Goal: Information Seeking & Learning: Compare options

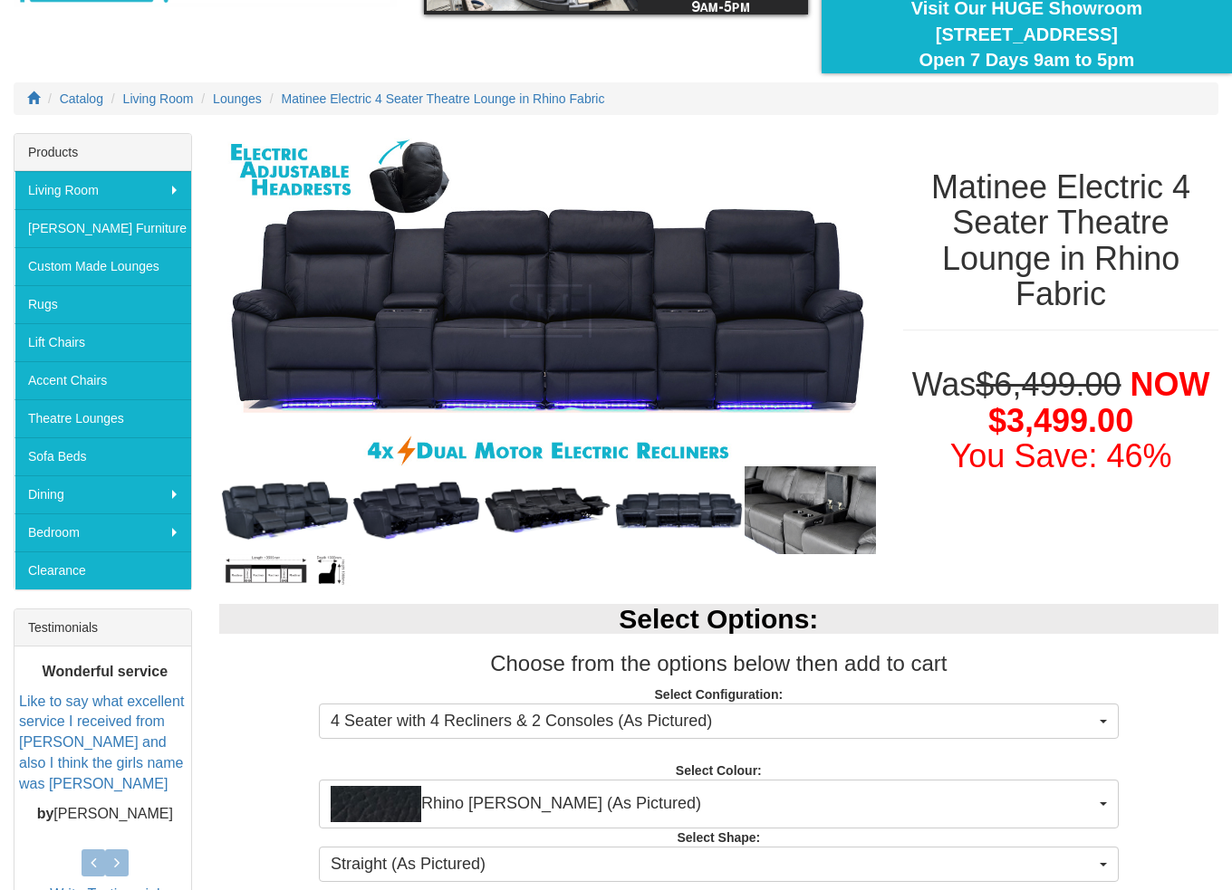
scroll to position [181, 0]
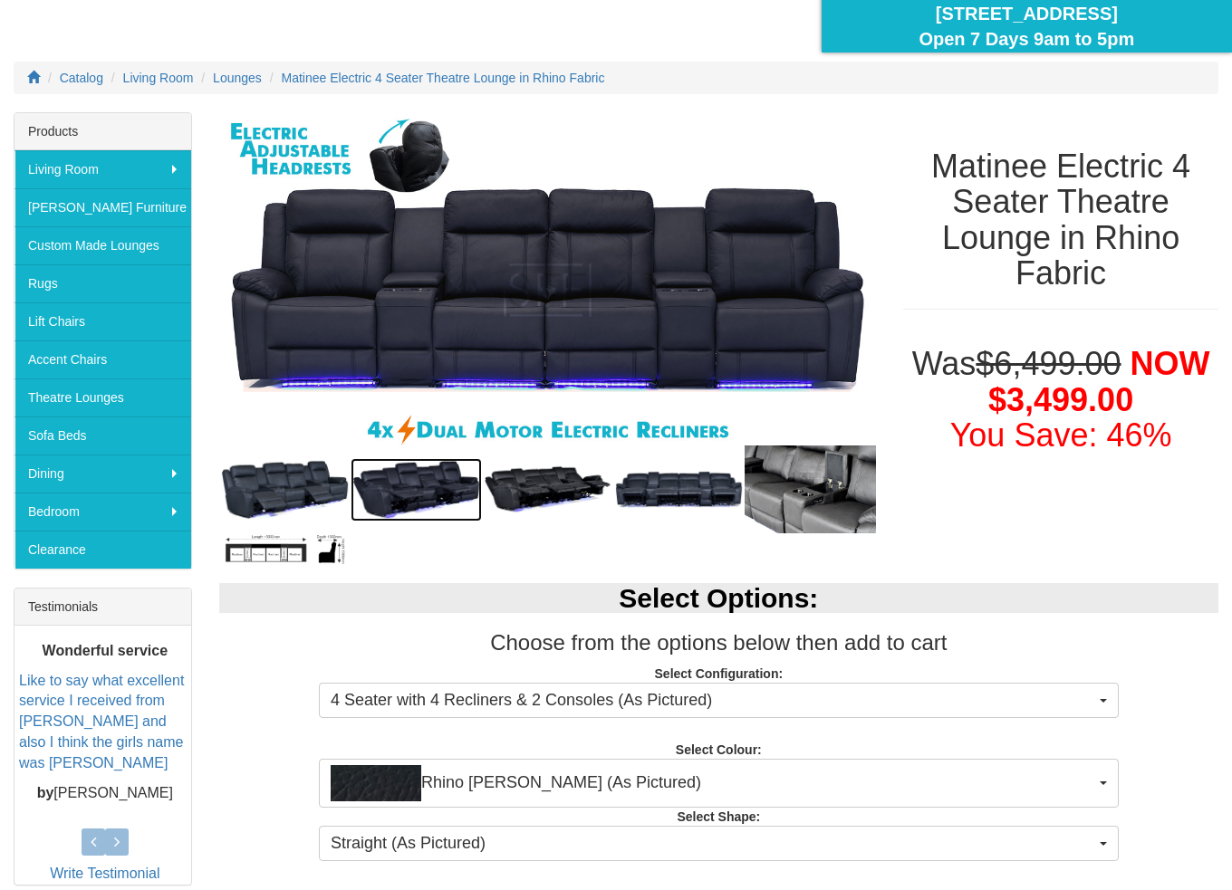
click at [382, 470] on img at bounding box center [415, 489] width 131 height 63
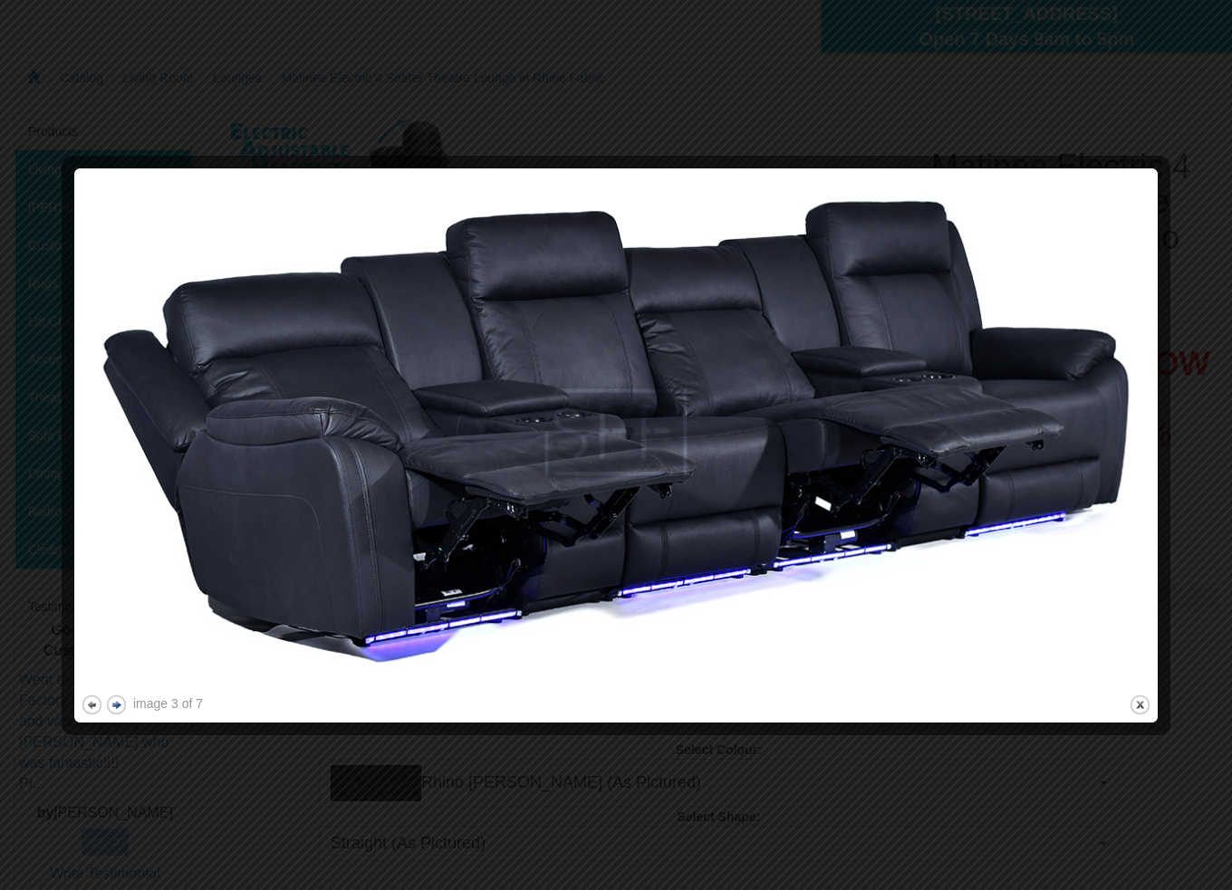
click at [120, 702] on button "next" at bounding box center [116, 705] width 23 height 23
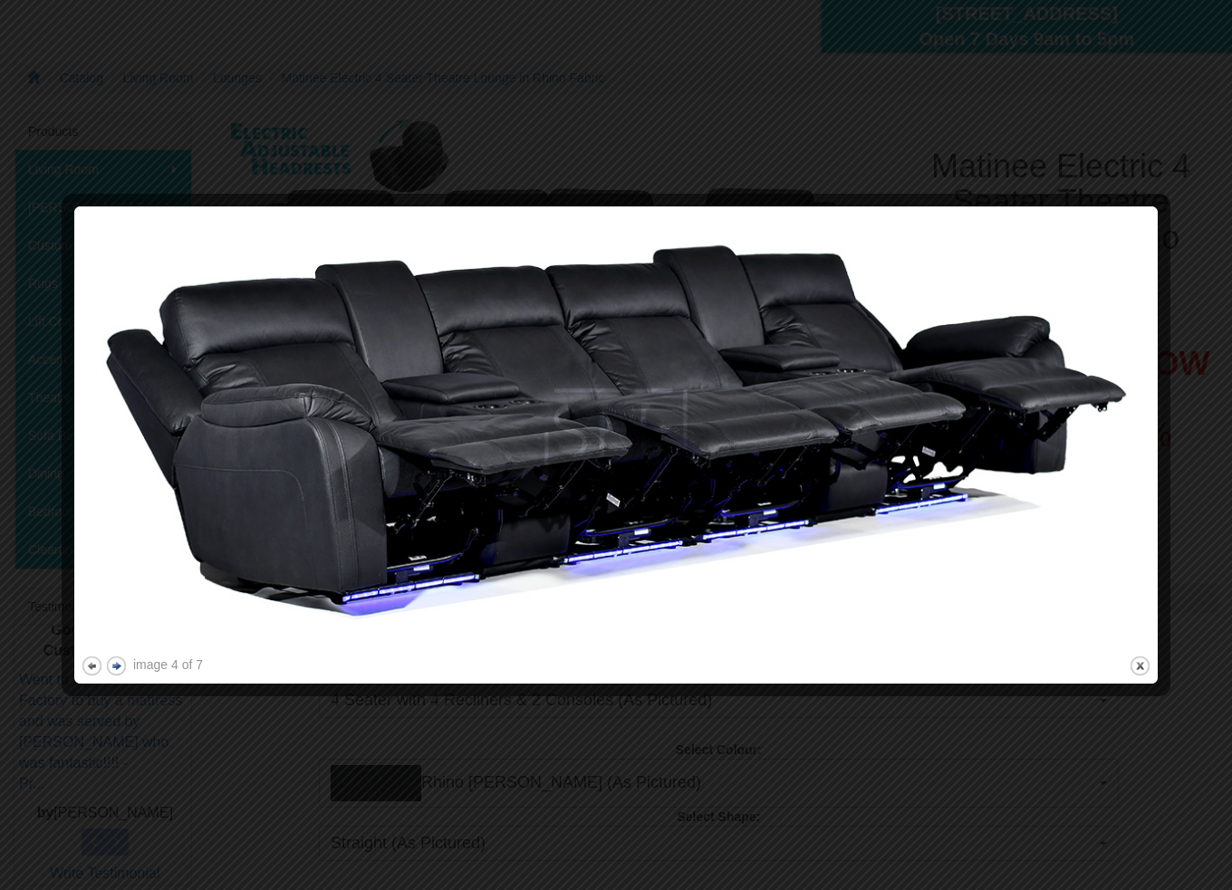
click at [120, 663] on button "next" at bounding box center [116, 666] width 23 height 23
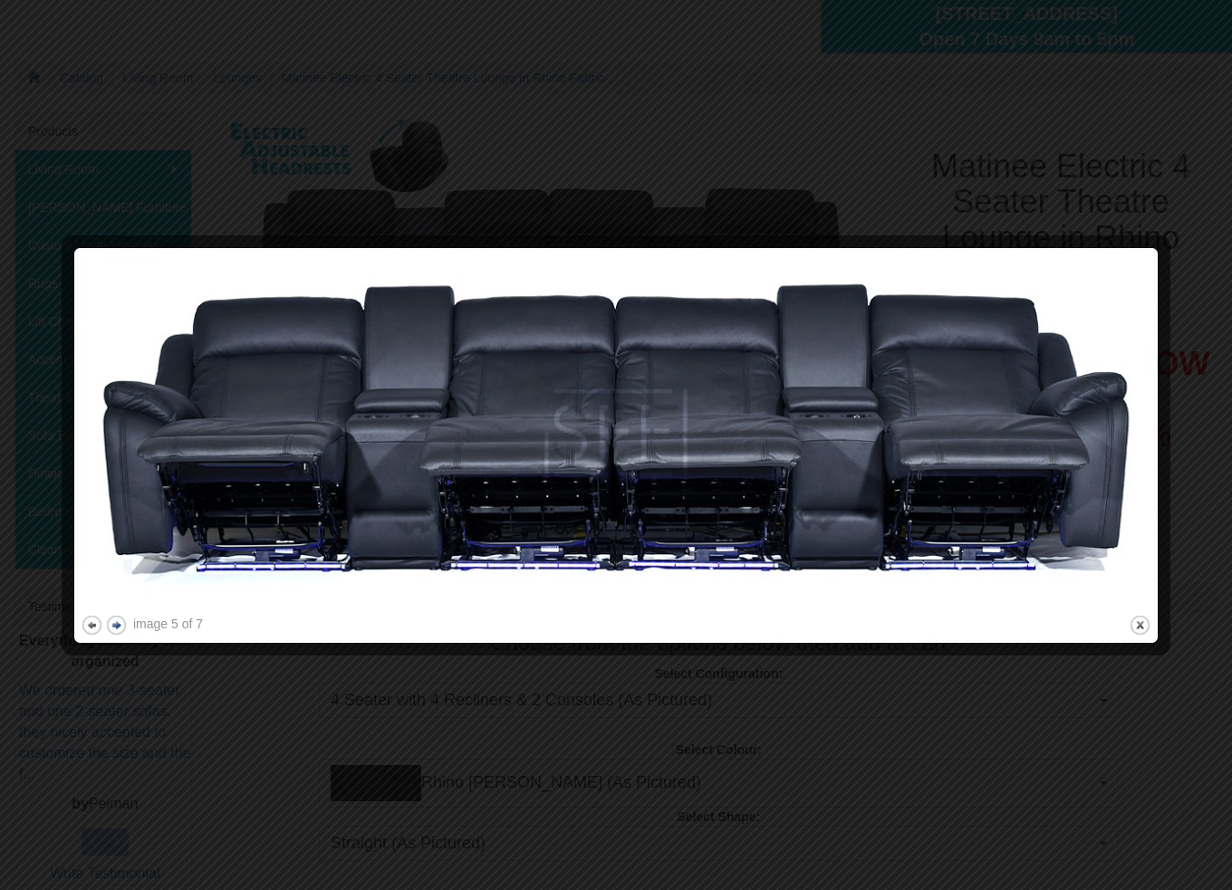
click at [114, 623] on button "next" at bounding box center [116, 625] width 23 height 23
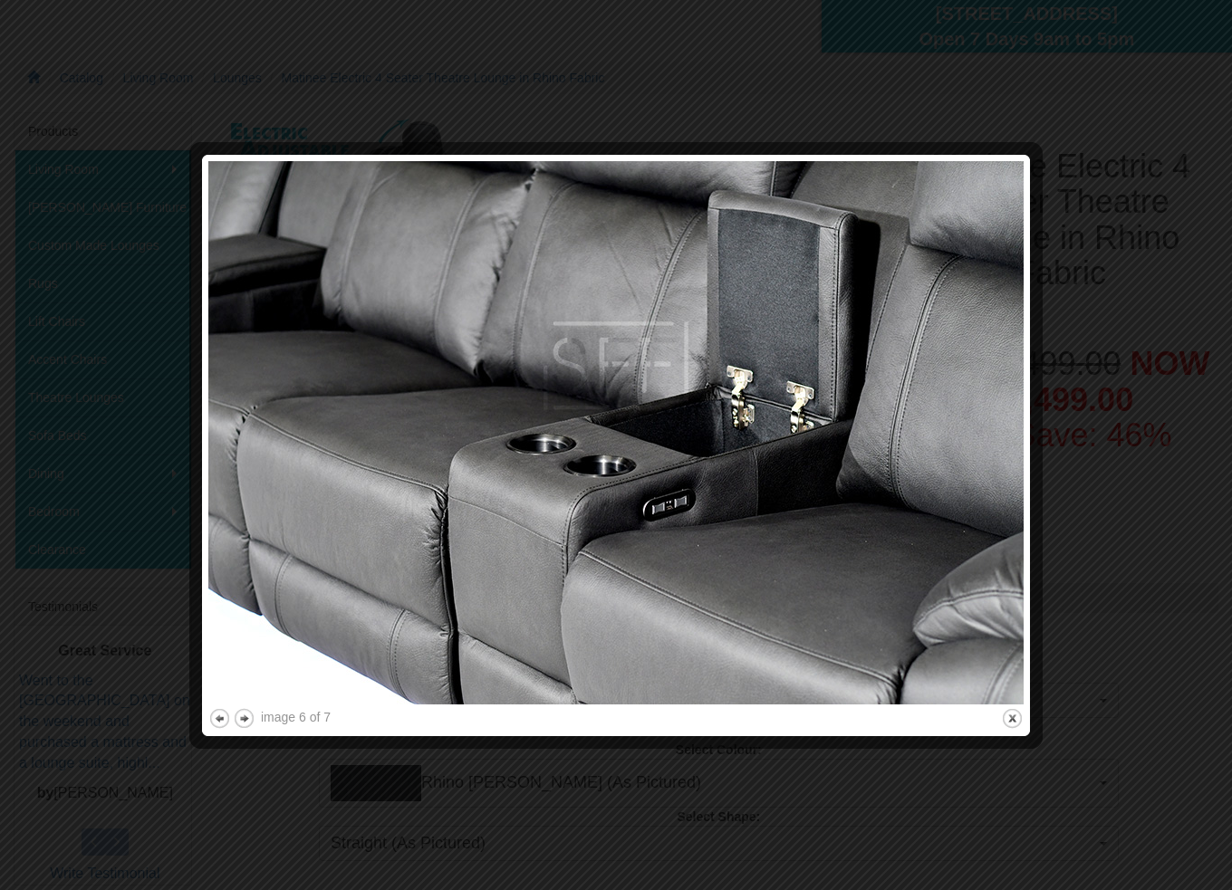
click at [1144, 128] on div at bounding box center [616, 445] width 1232 height 890
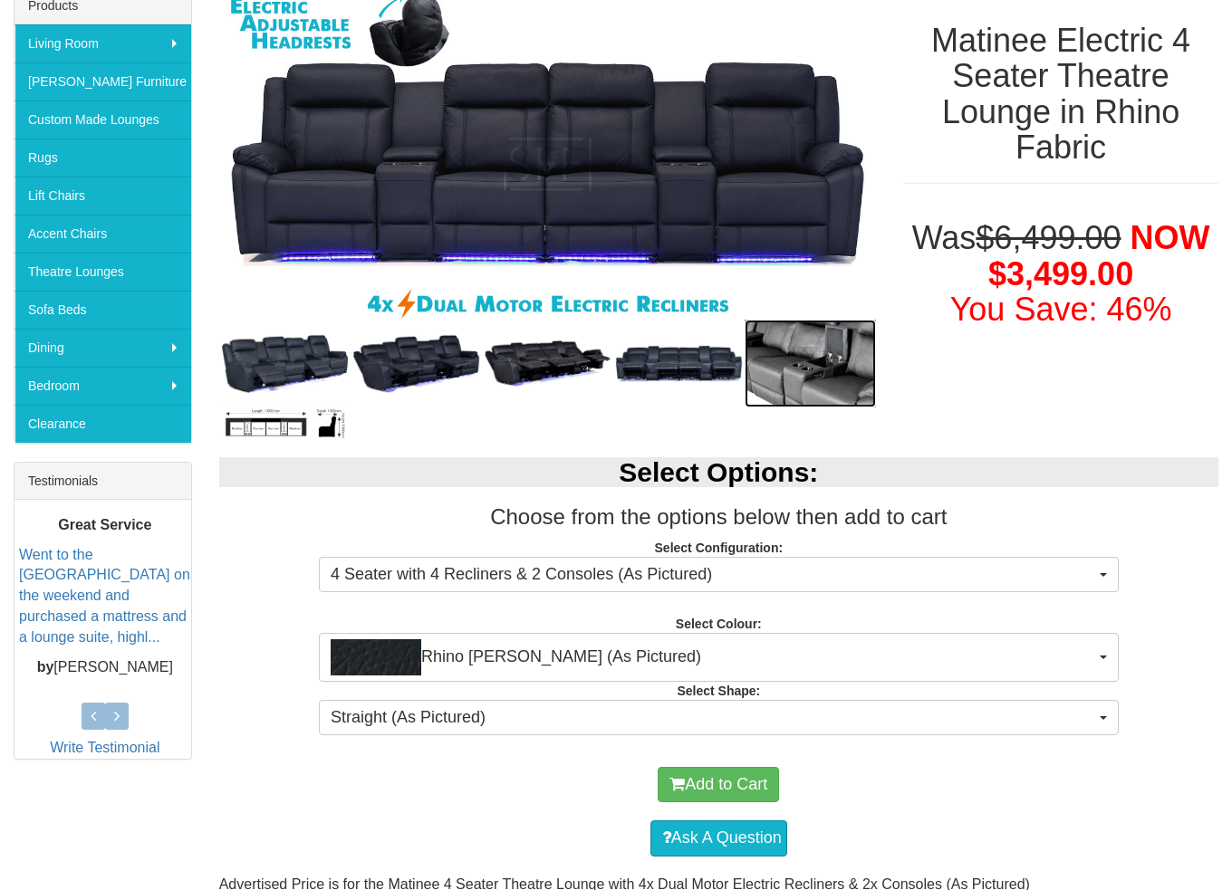
scroll to position [453, 0]
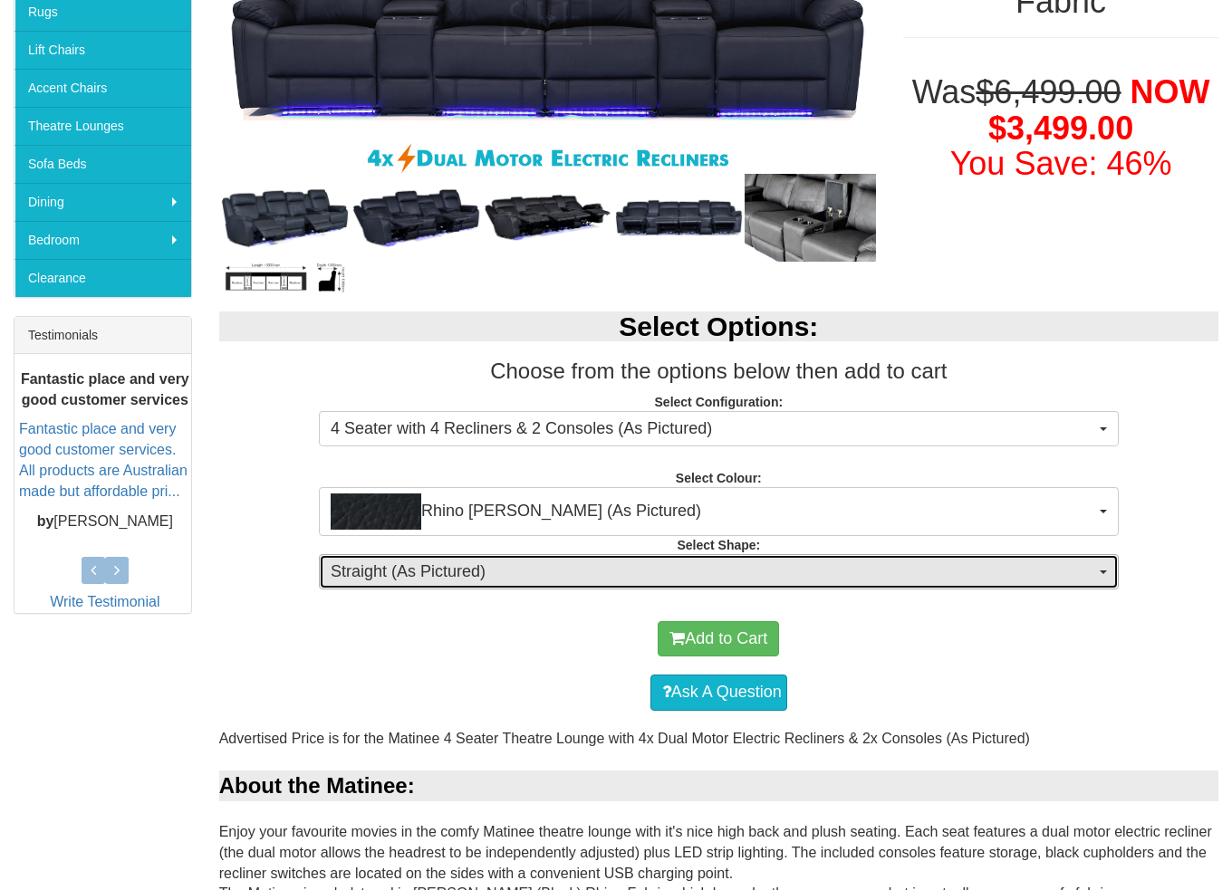
click at [569, 566] on span "Straight (As Pictured)" at bounding box center [713, 573] width 764 height 24
click at [569, 568] on span "Straight (As Pictured)" at bounding box center [713, 573] width 764 height 24
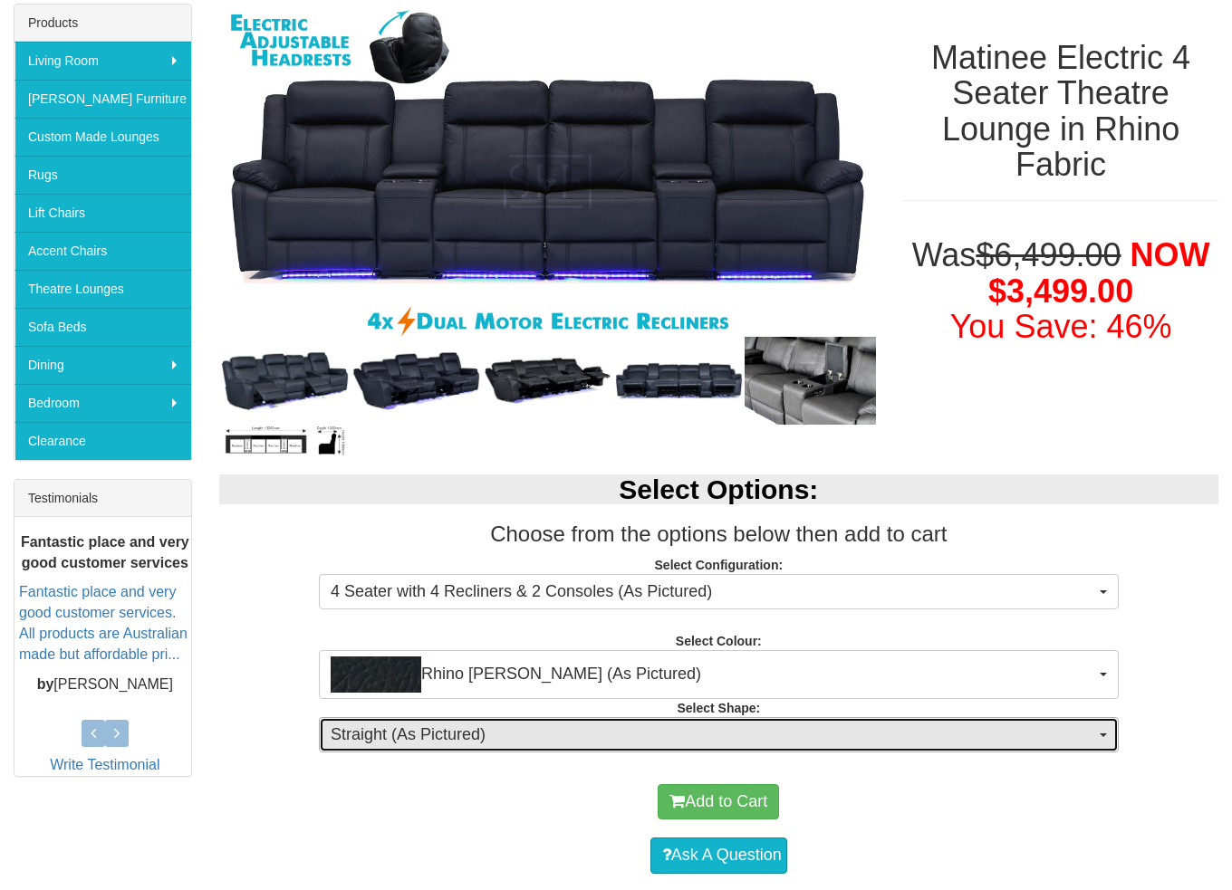
scroll to position [272, 0]
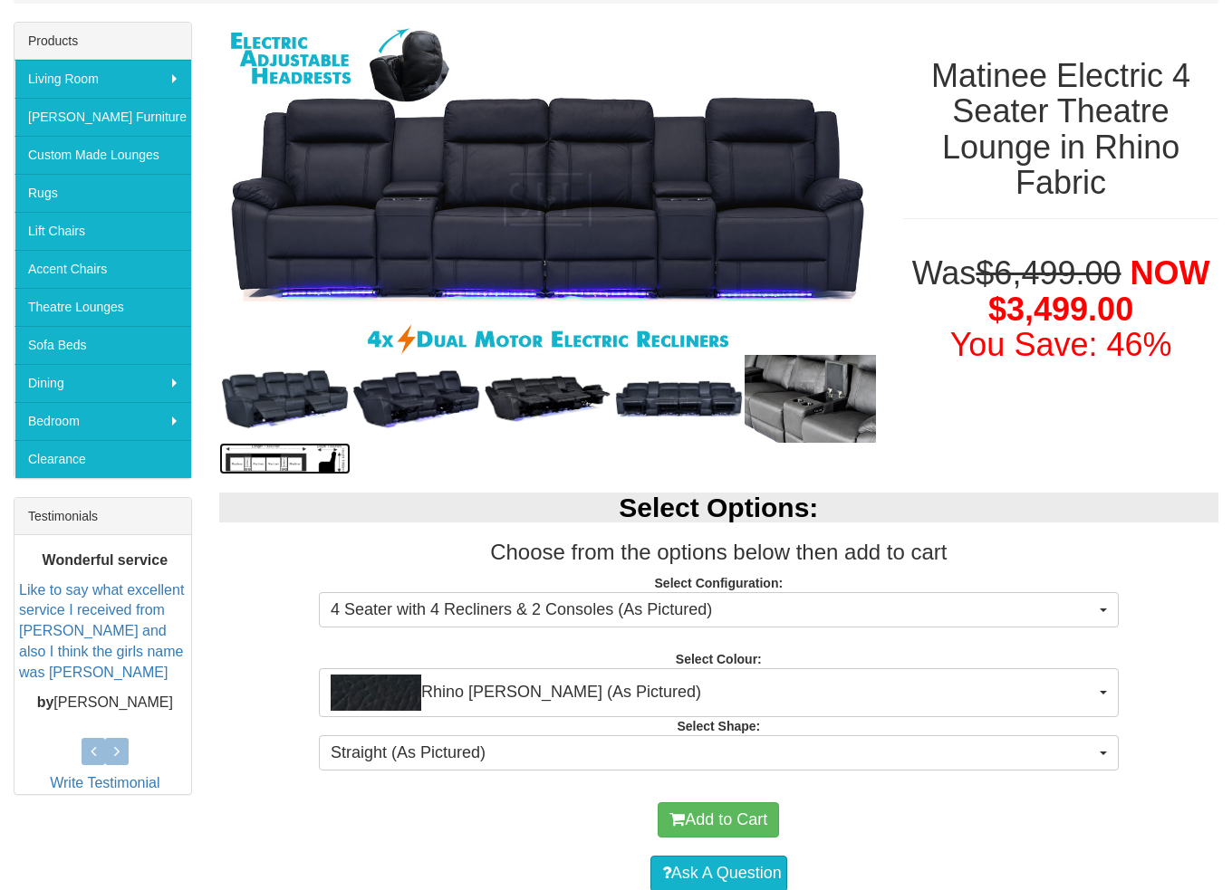
click at [330, 456] on img at bounding box center [284, 459] width 131 height 32
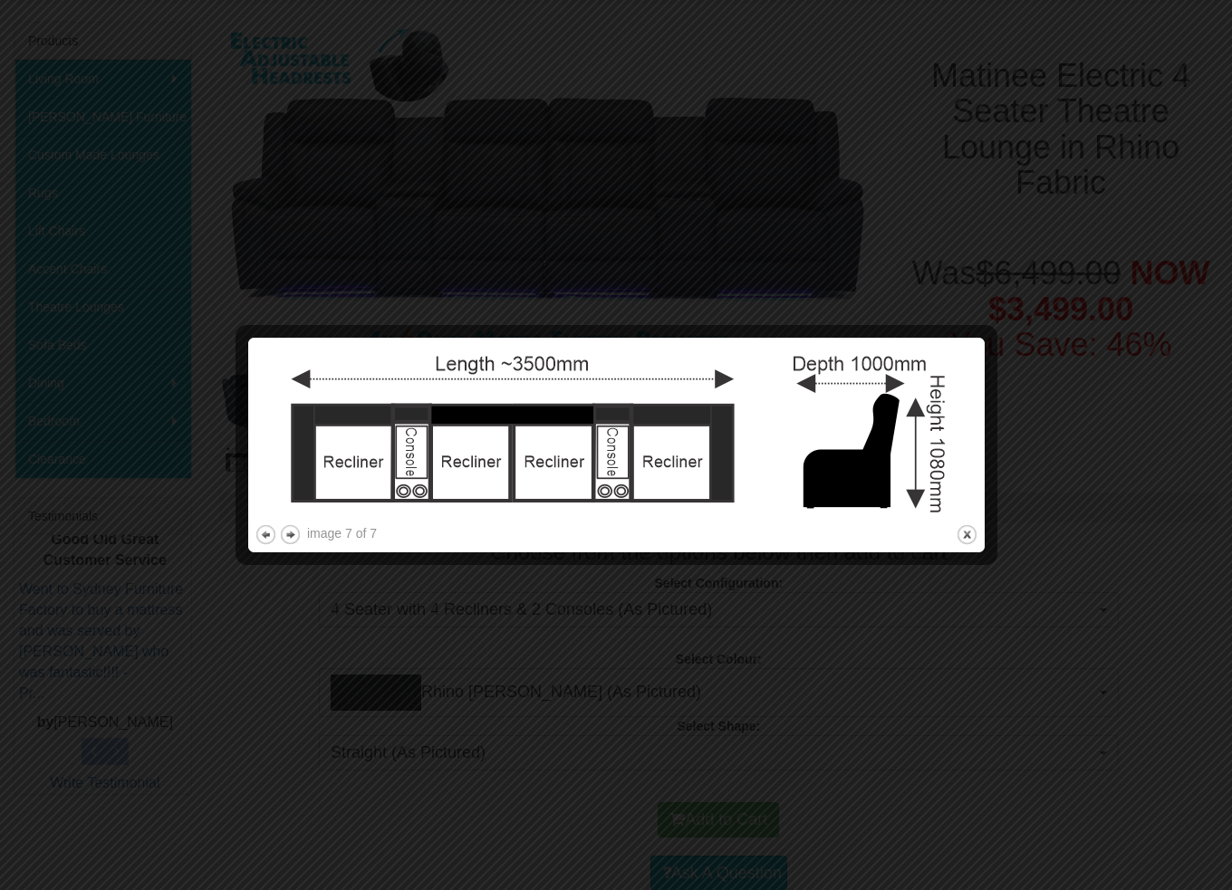
click at [1152, 513] on div at bounding box center [616, 445] width 1232 height 890
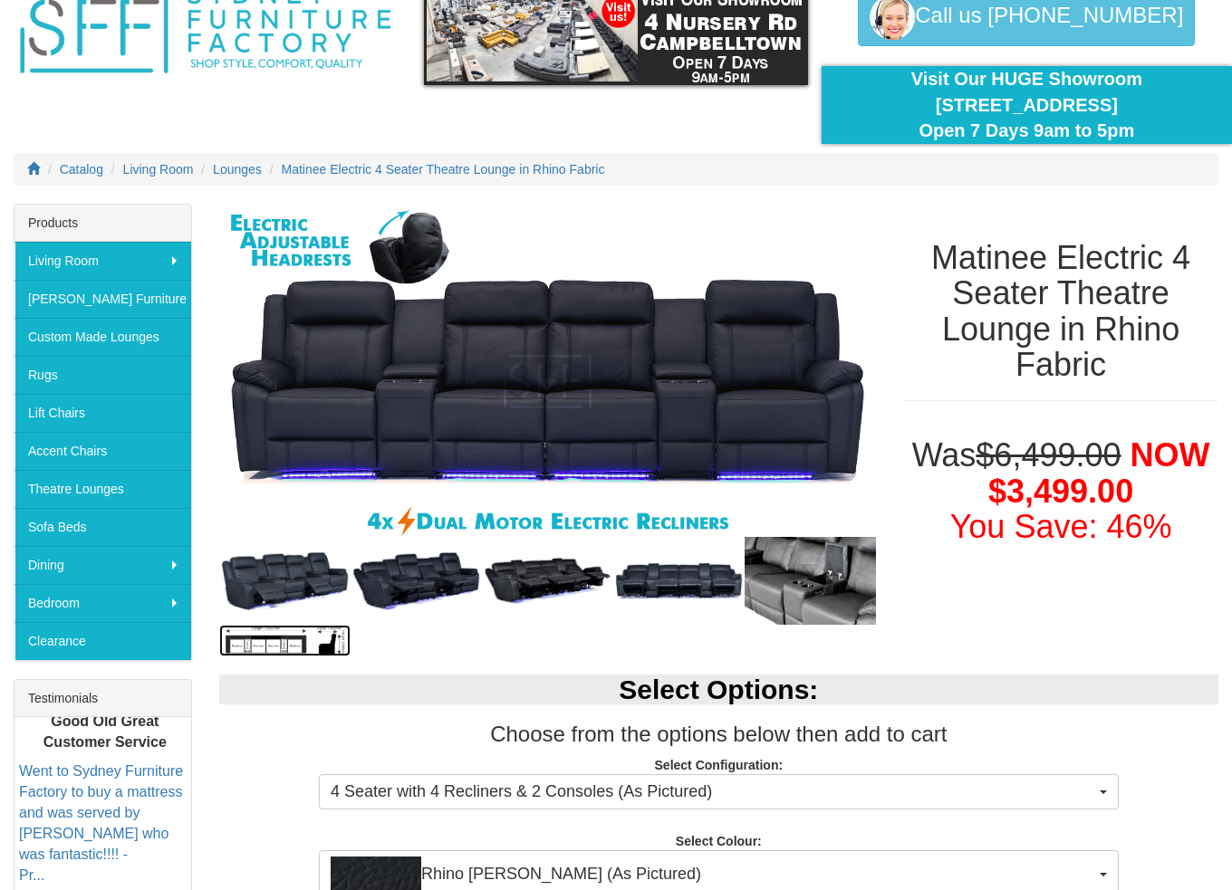
scroll to position [0, 0]
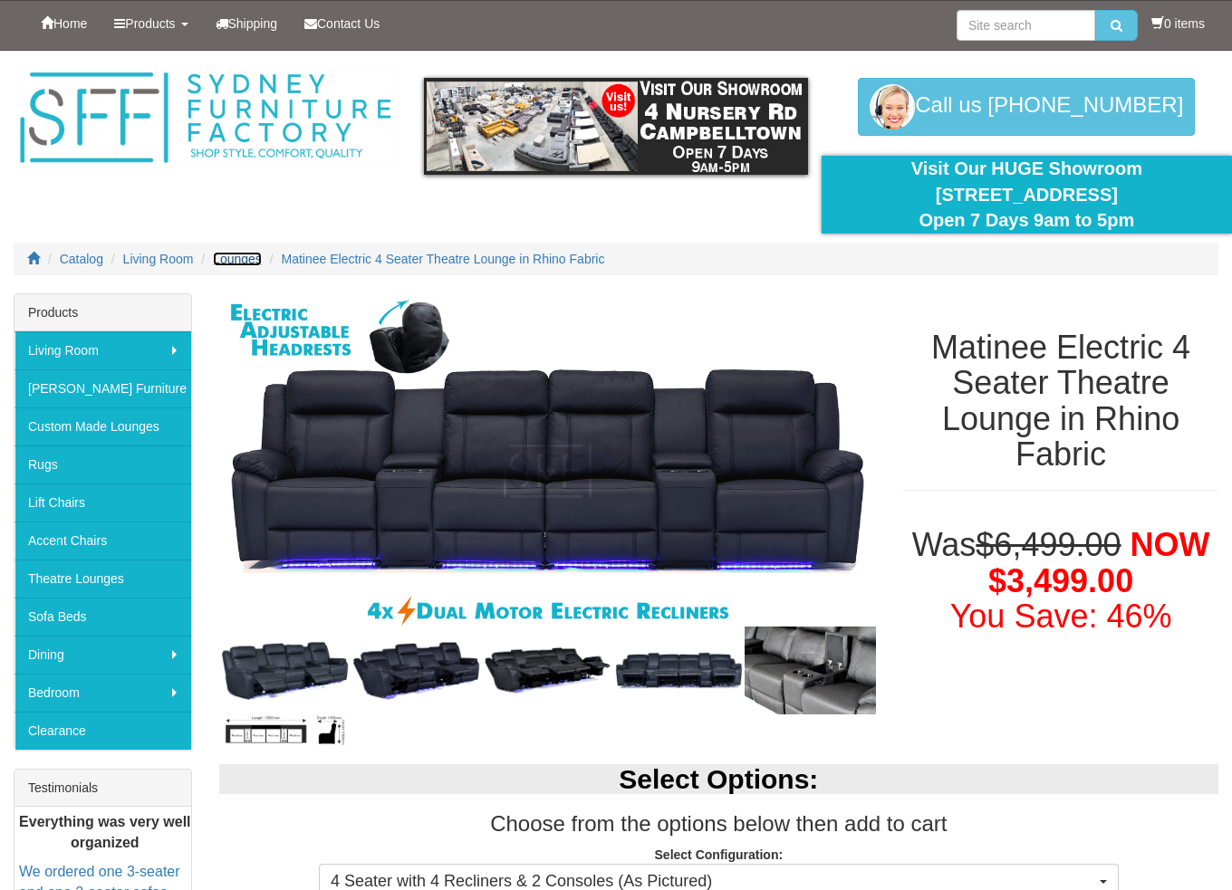
click at [240, 257] on span "Lounges" at bounding box center [237, 259] width 49 height 14
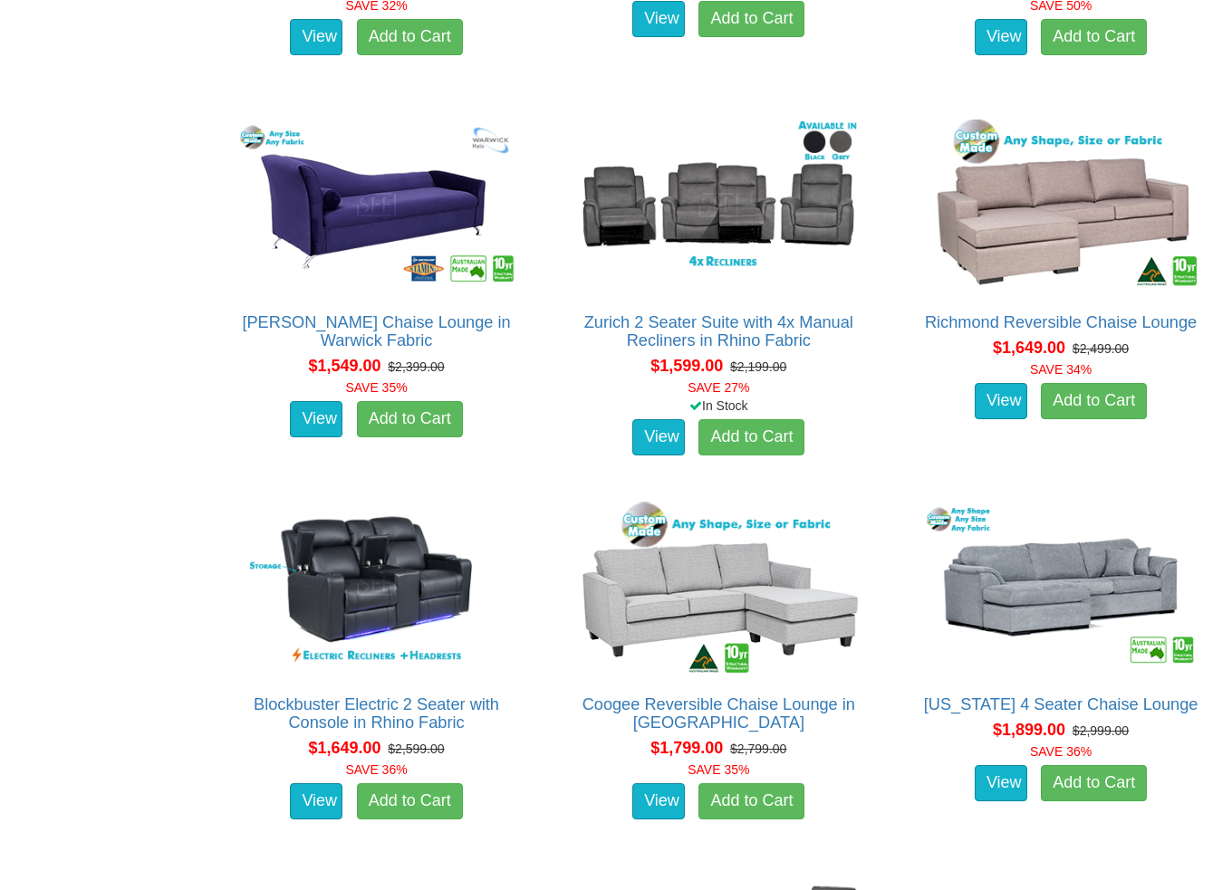
scroll to position [1721, 0]
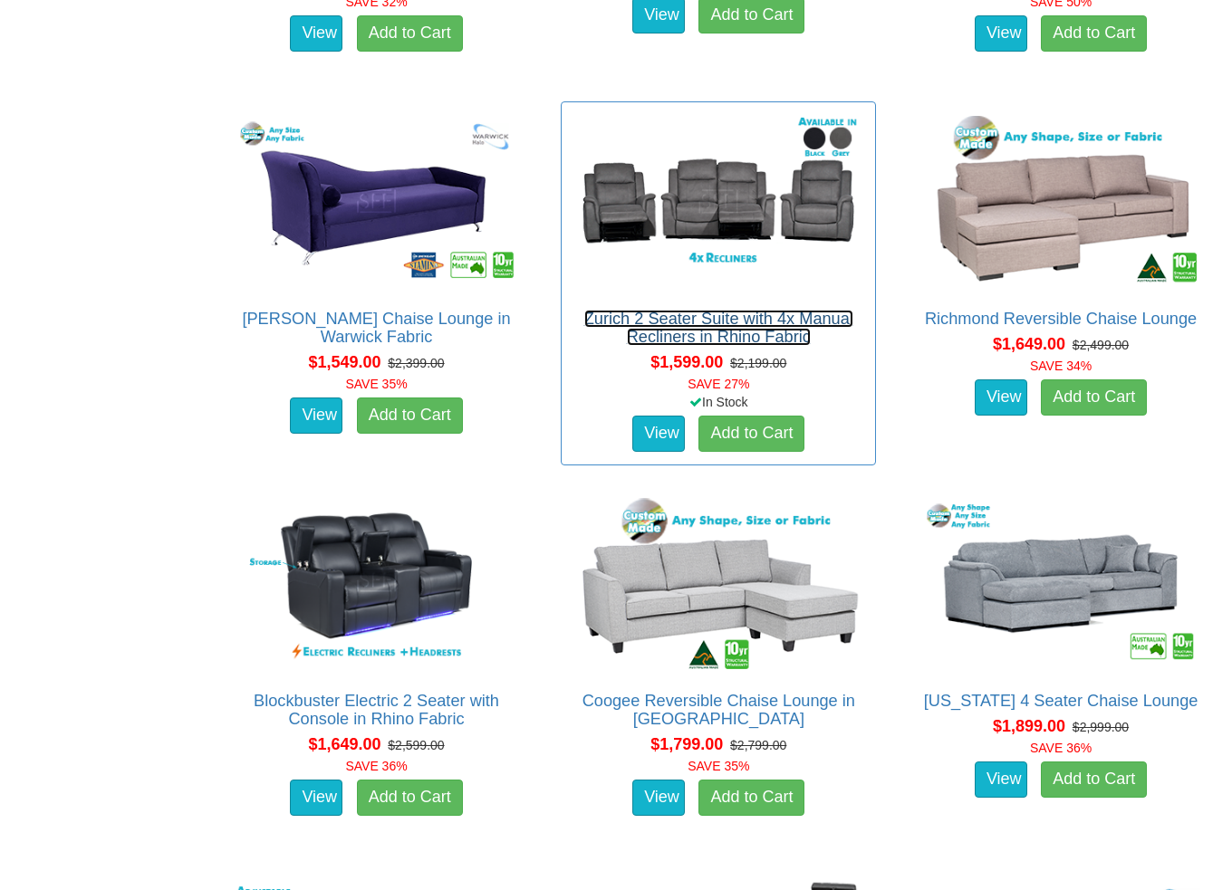
click at [720, 316] on link "Zurich 2 Seater Suite with 4x Manual Recliners in Rhino Fabric" at bounding box center [718, 328] width 269 height 36
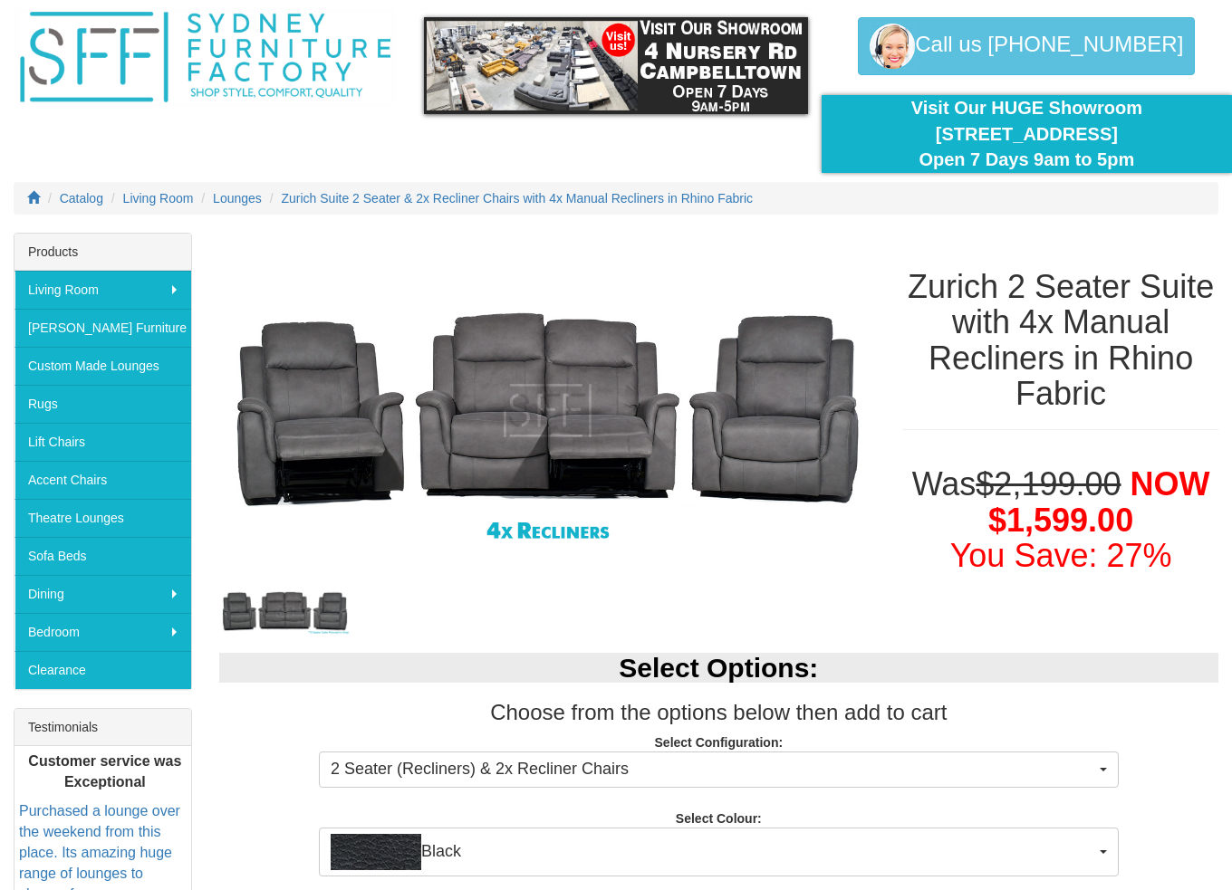
scroll to position [91, 0]
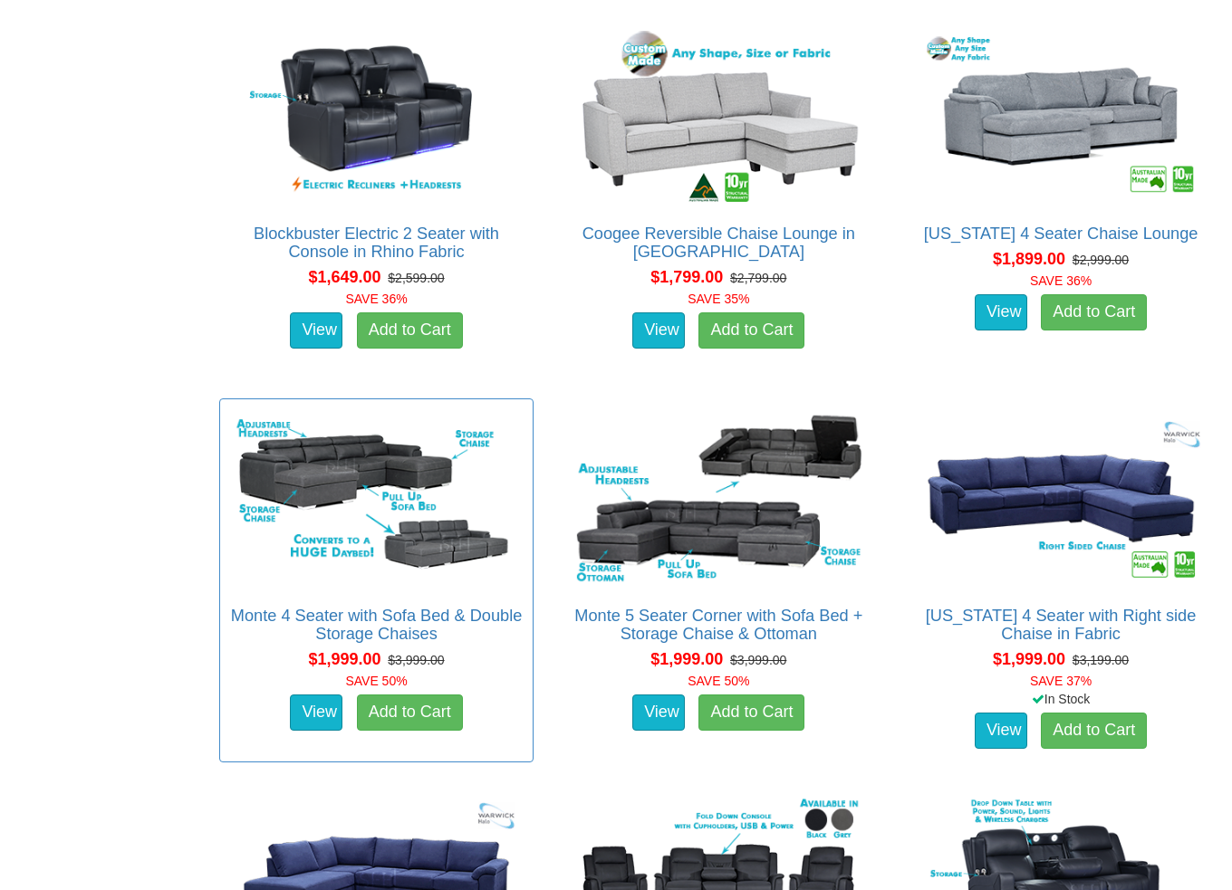
scroll to position [1992, 0]
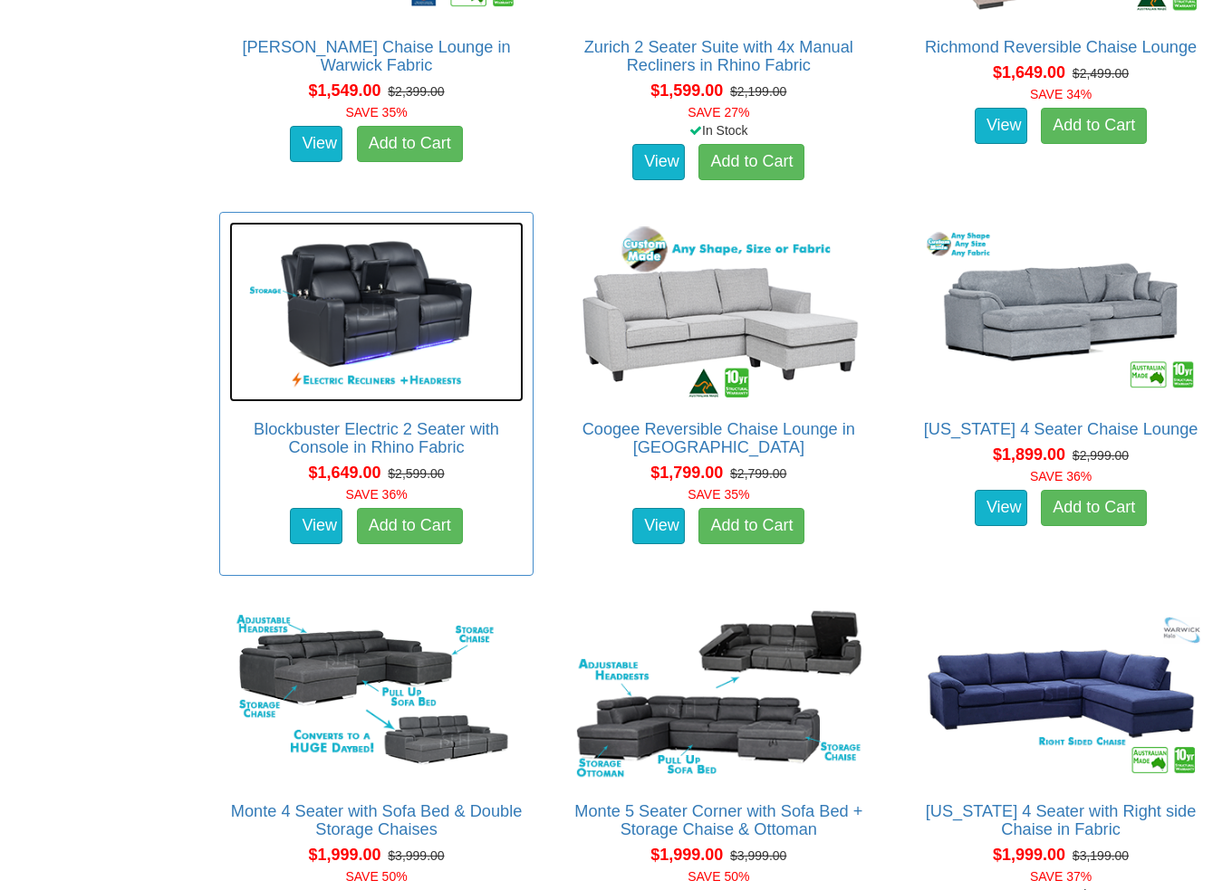
click at [366, 322] on img at bounding box center [376, 312] width 295 height 180
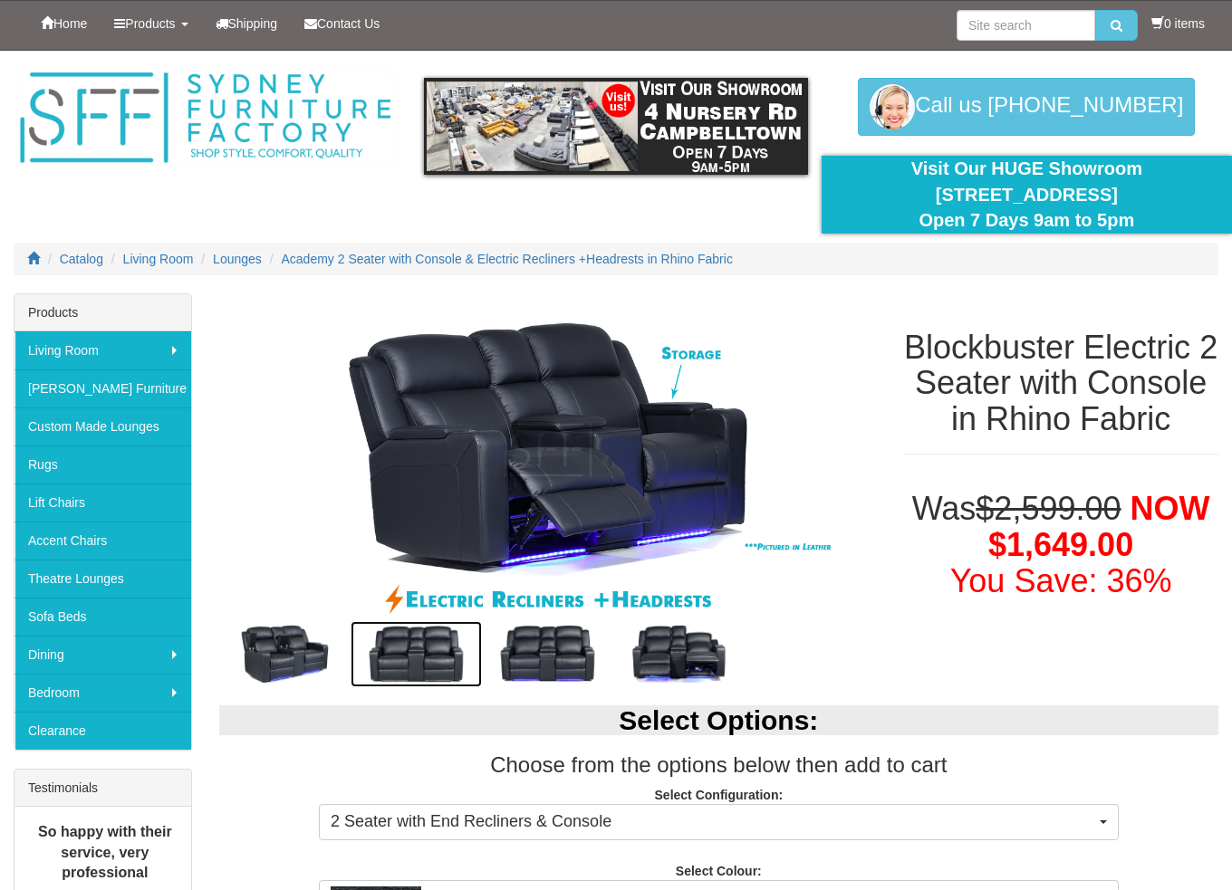
click at [420, 644] on img at bounding box center [415, 654] width 131 height 66
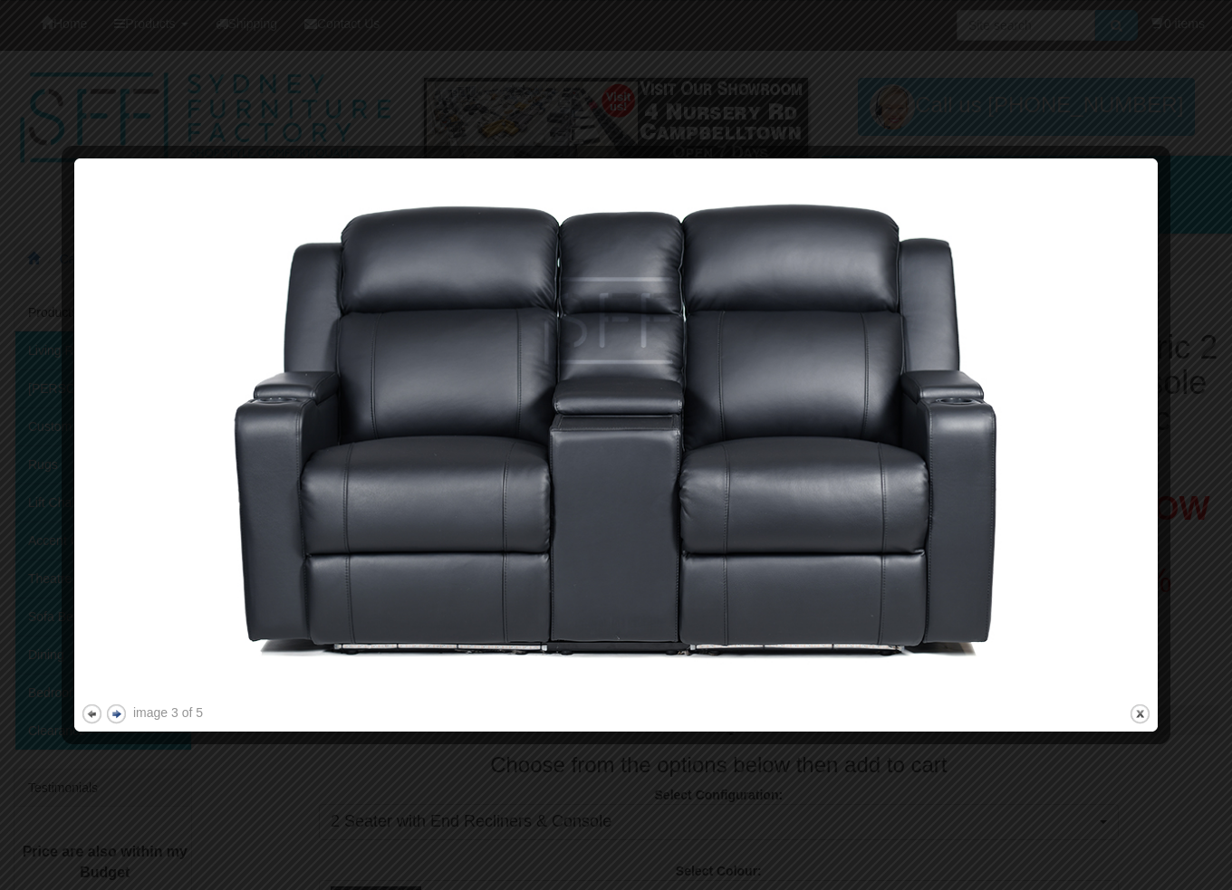
click at [119, 714] on button "next" at bounding box center [116, 714] width 23 height 23
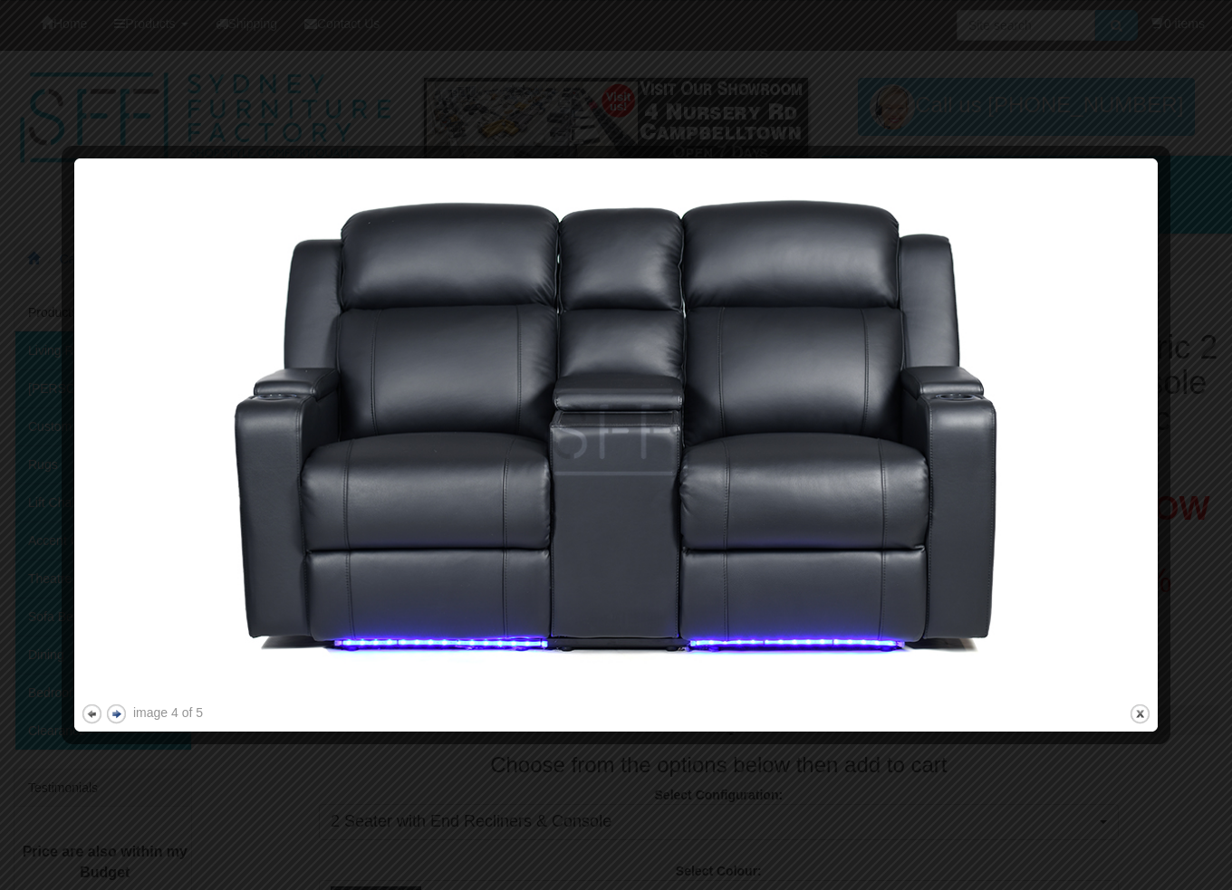
click at [112, 714] on button "next" at bounding box center [116, 714] width 23 height 23
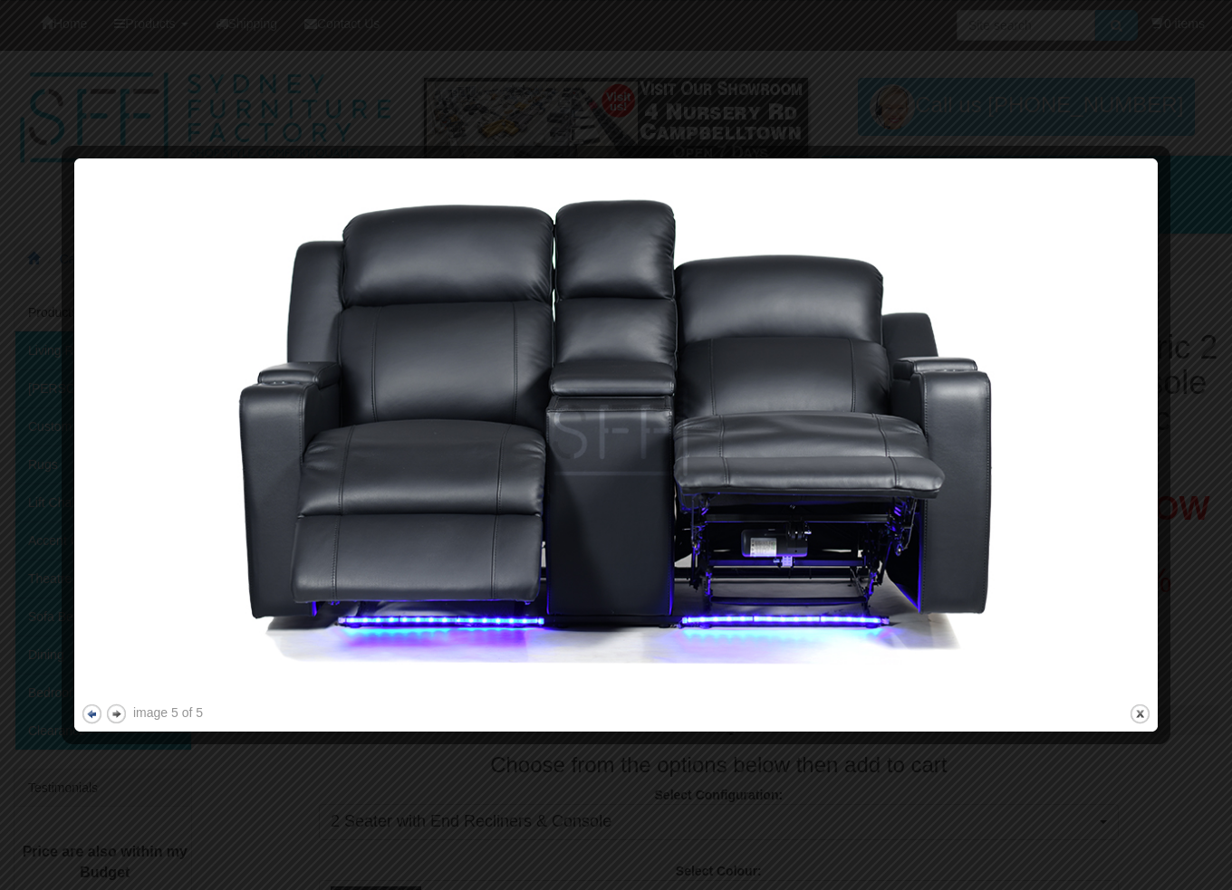
click at [89, 713] on button "previous" at bounding box center [92, 714] width 23 height 23
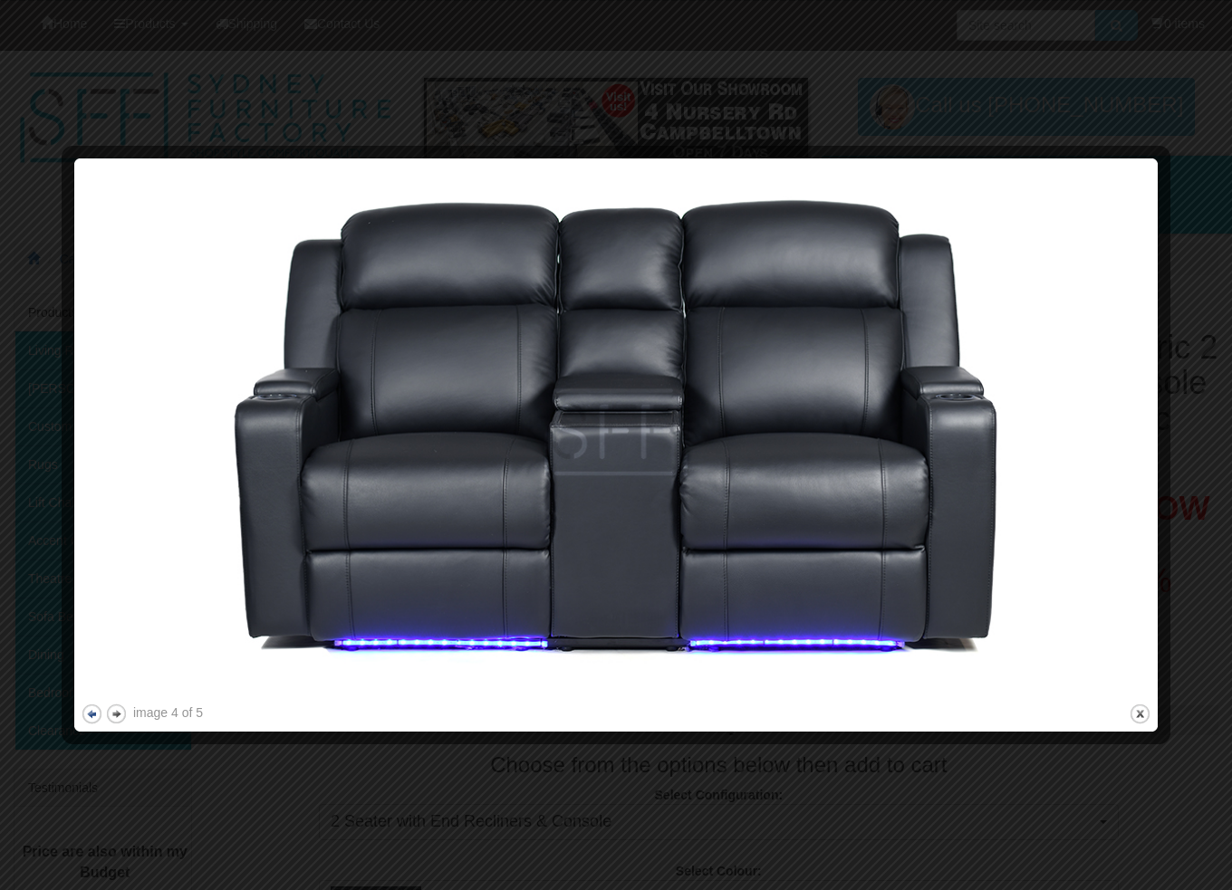
click at [89, 713] on button "previous" at bounding box center [92, 714] width 23 height 23
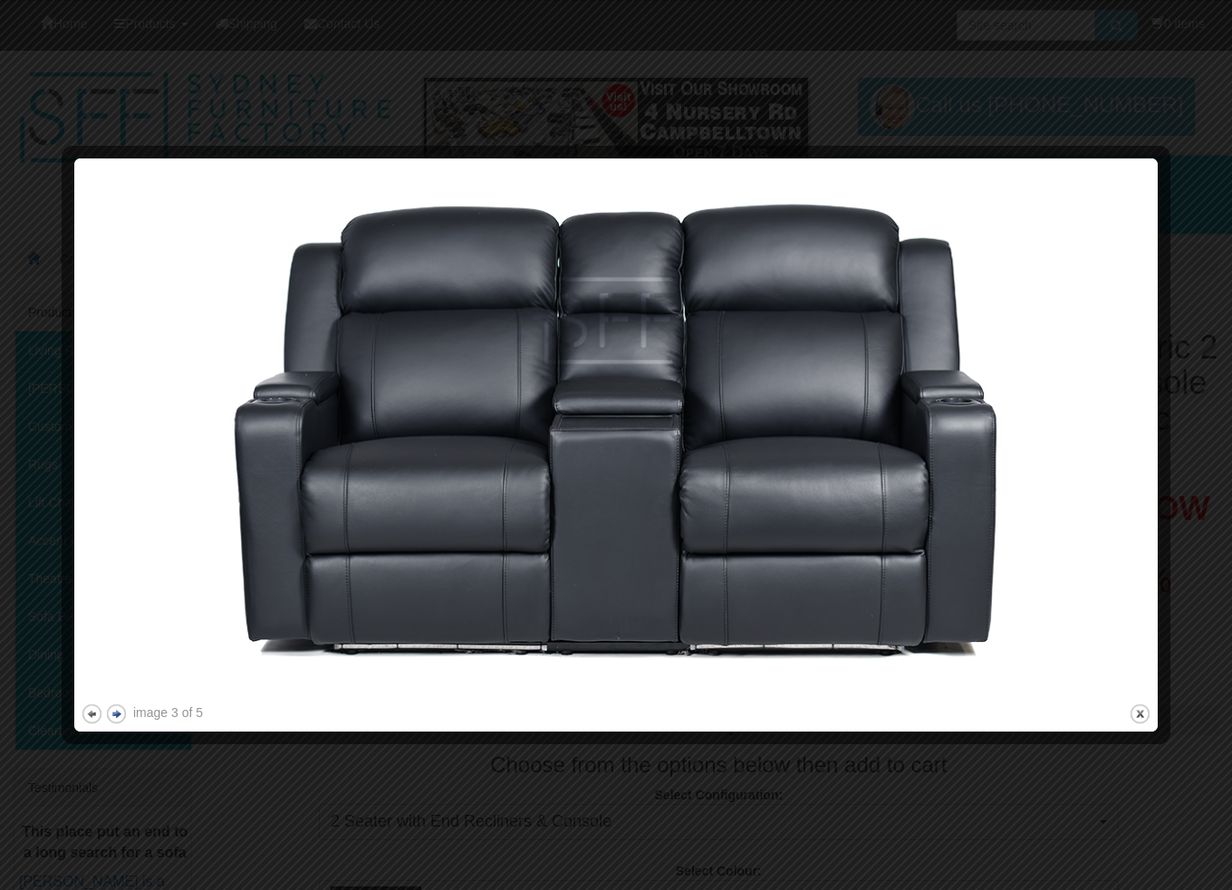
drag, startPoint x: 102, startPoint y: 706, endPoint x: 114, endPoint y: 702, distance: 12.6
click at [104, 708] on div "image 3 of 5 previous next close" at bounding box center [616, 445] width 1070 height 561
click at [1221, 140] on div at bounding box center [616, 445] width 1232 height 890
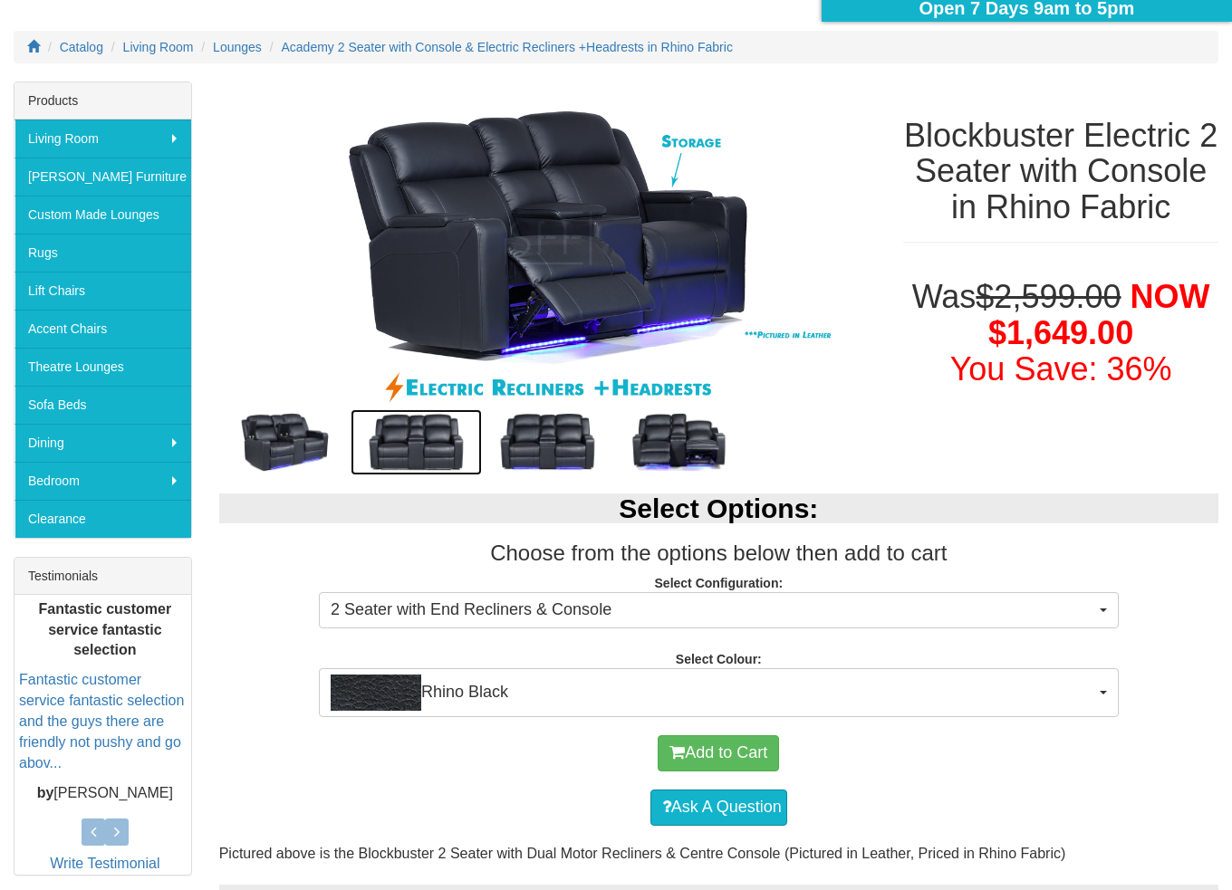
scroll to position [181, 0]
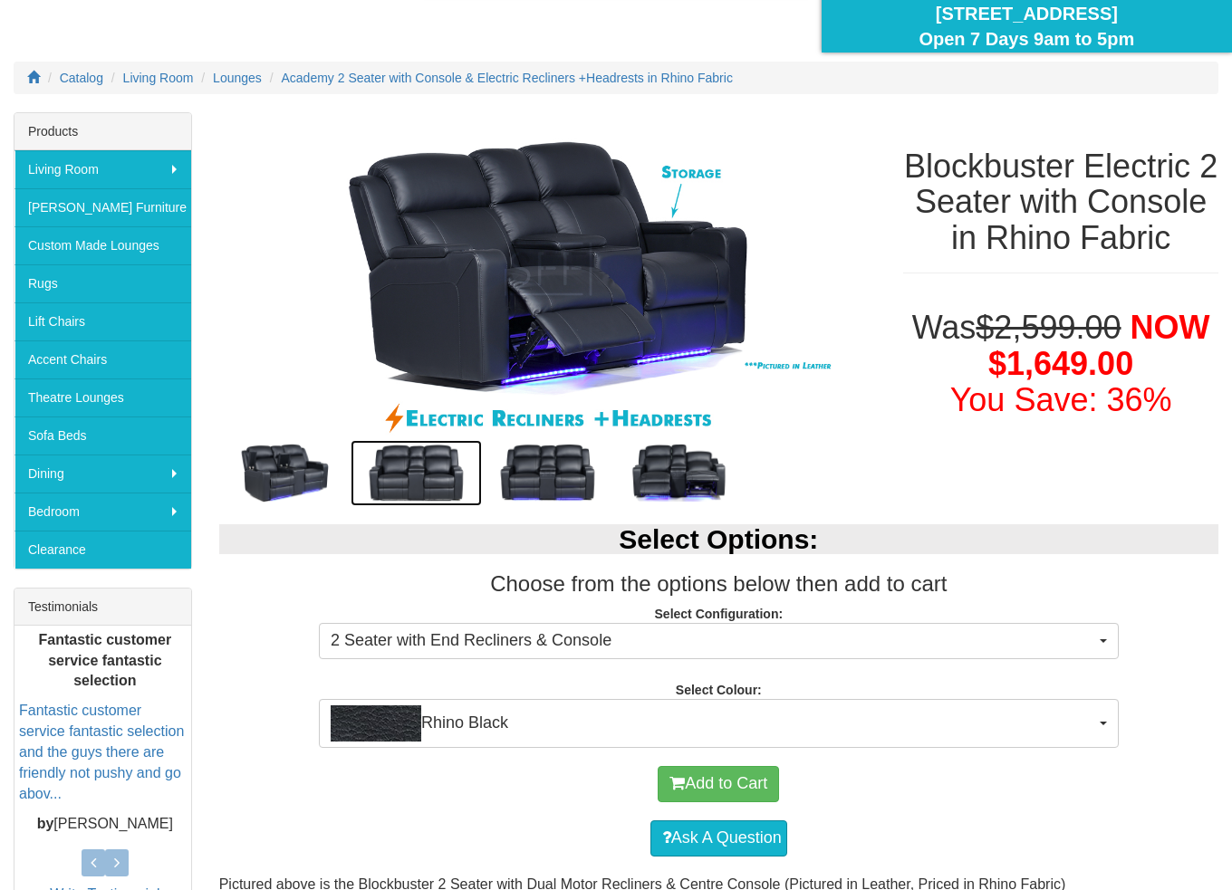
click at [434, 463] on img at bounding box center [415, 473] width 131 height 66
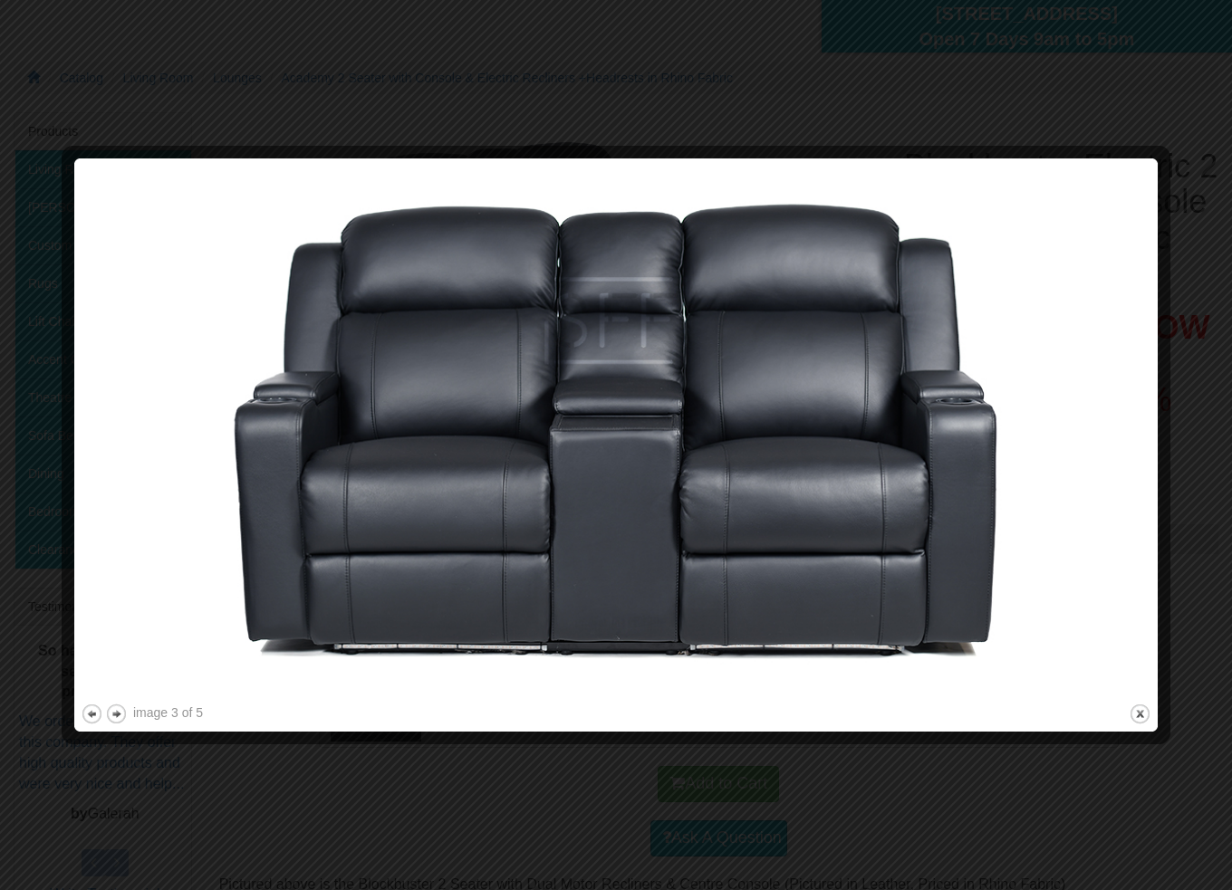
click at [1177, 113] on div at bounding box center [616, 445] width 1232 height 890
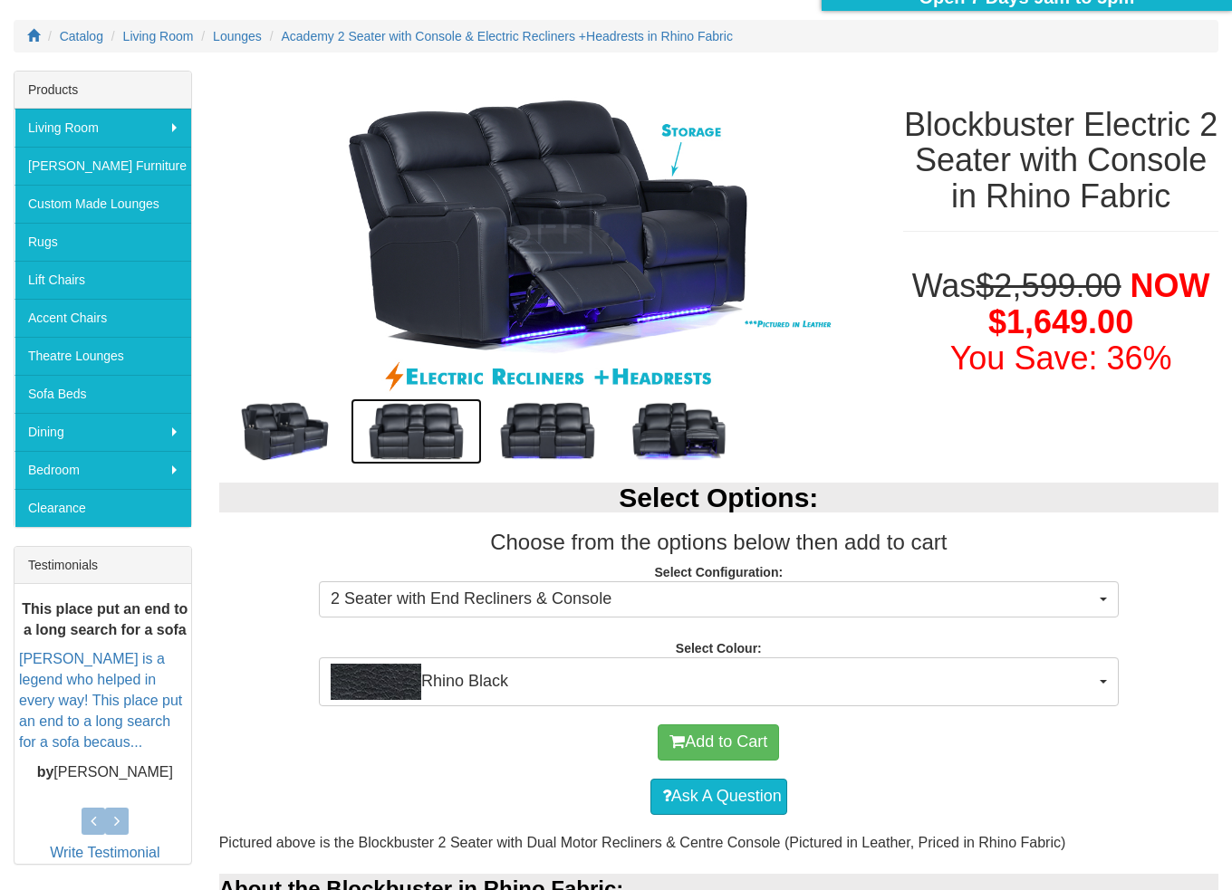
scroll to position [177, 0]
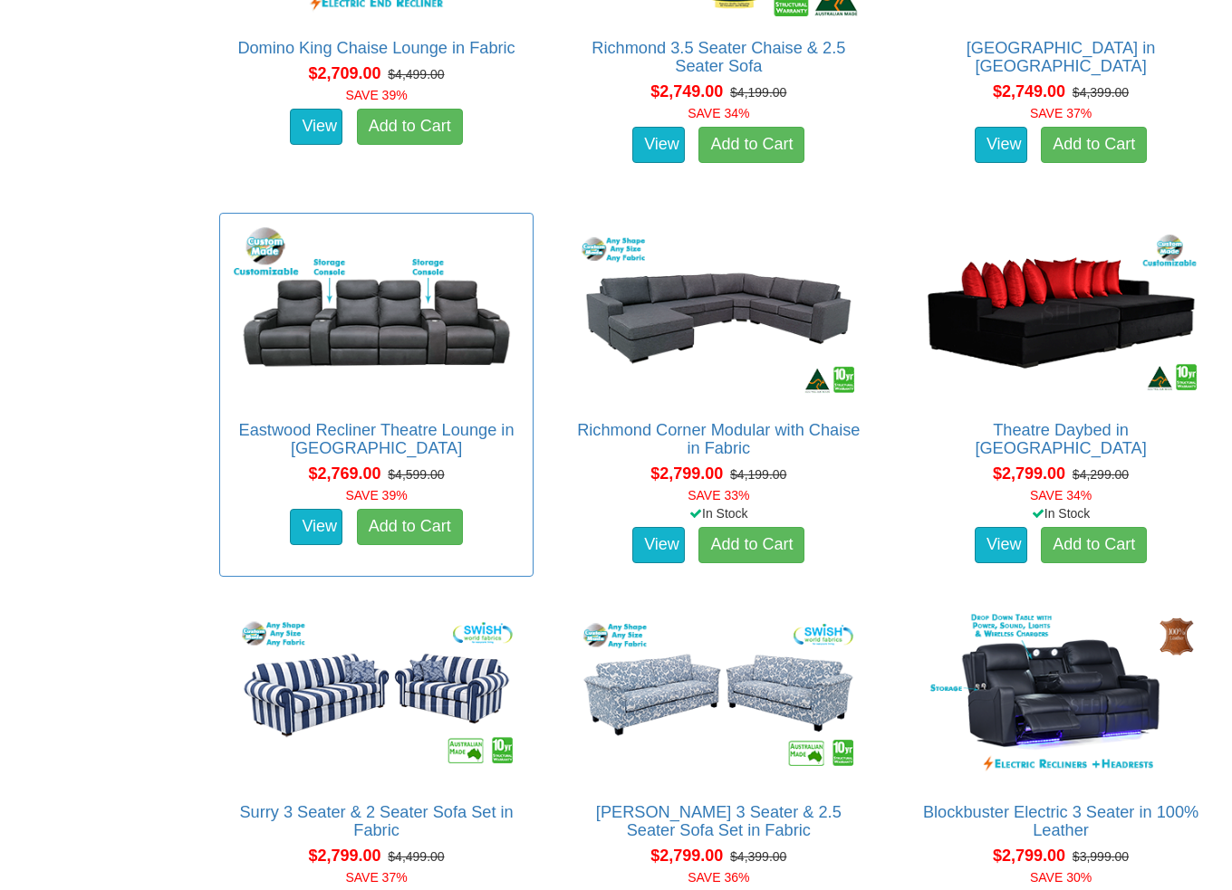
scroll to position [5071, 0]
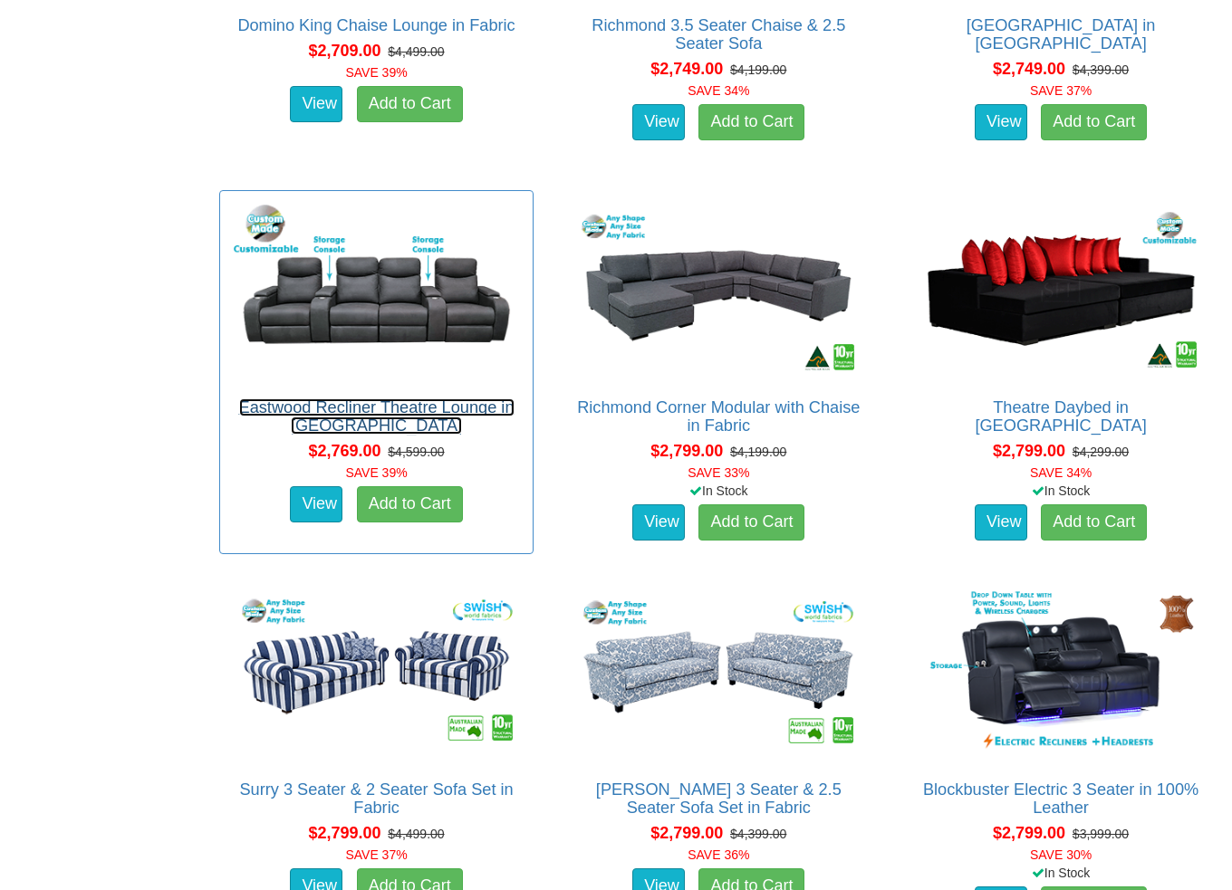
click at [366, 406] on link "Eastwood Recliner Theatre Lounge in [GEOGRAPHIC_DATA]" at bounding box center [376, 416] width 275 height 36
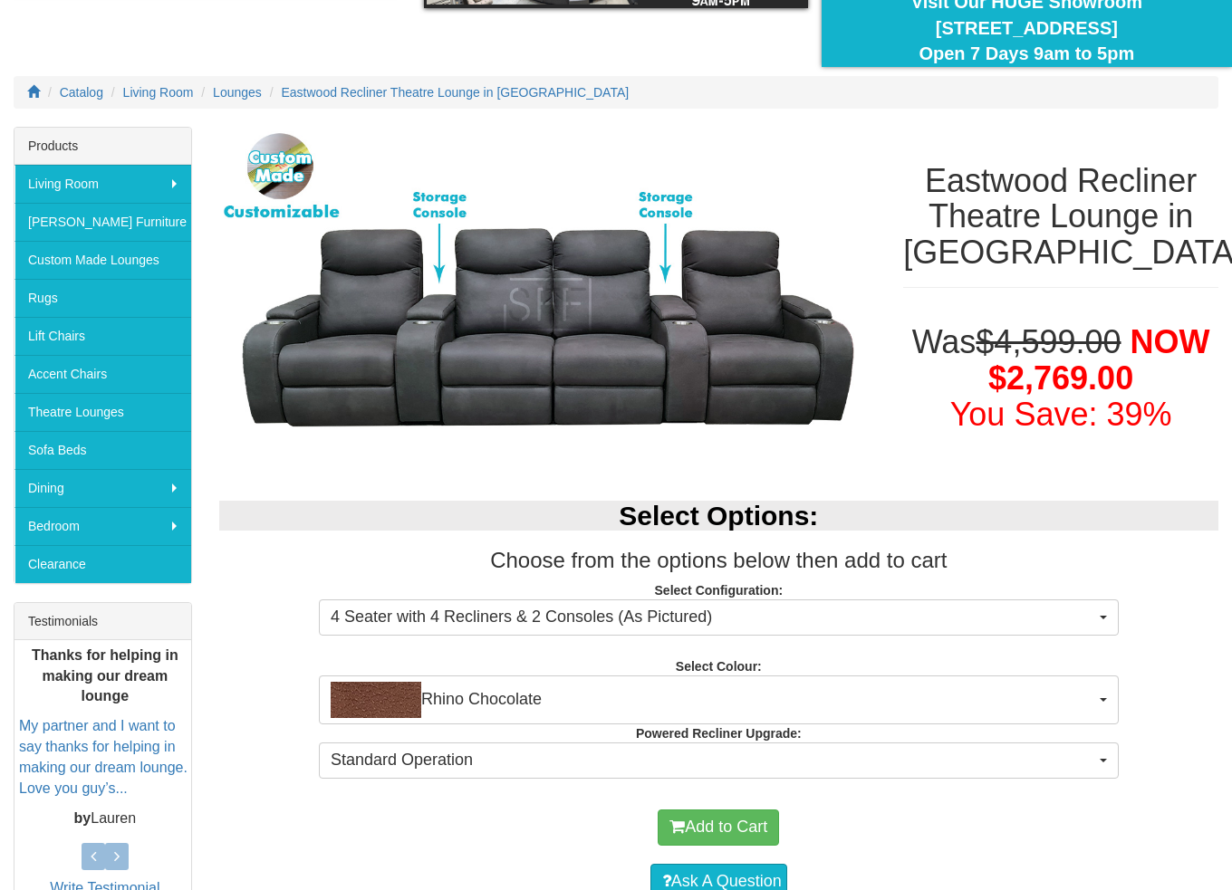
scroll to position [181, 0]
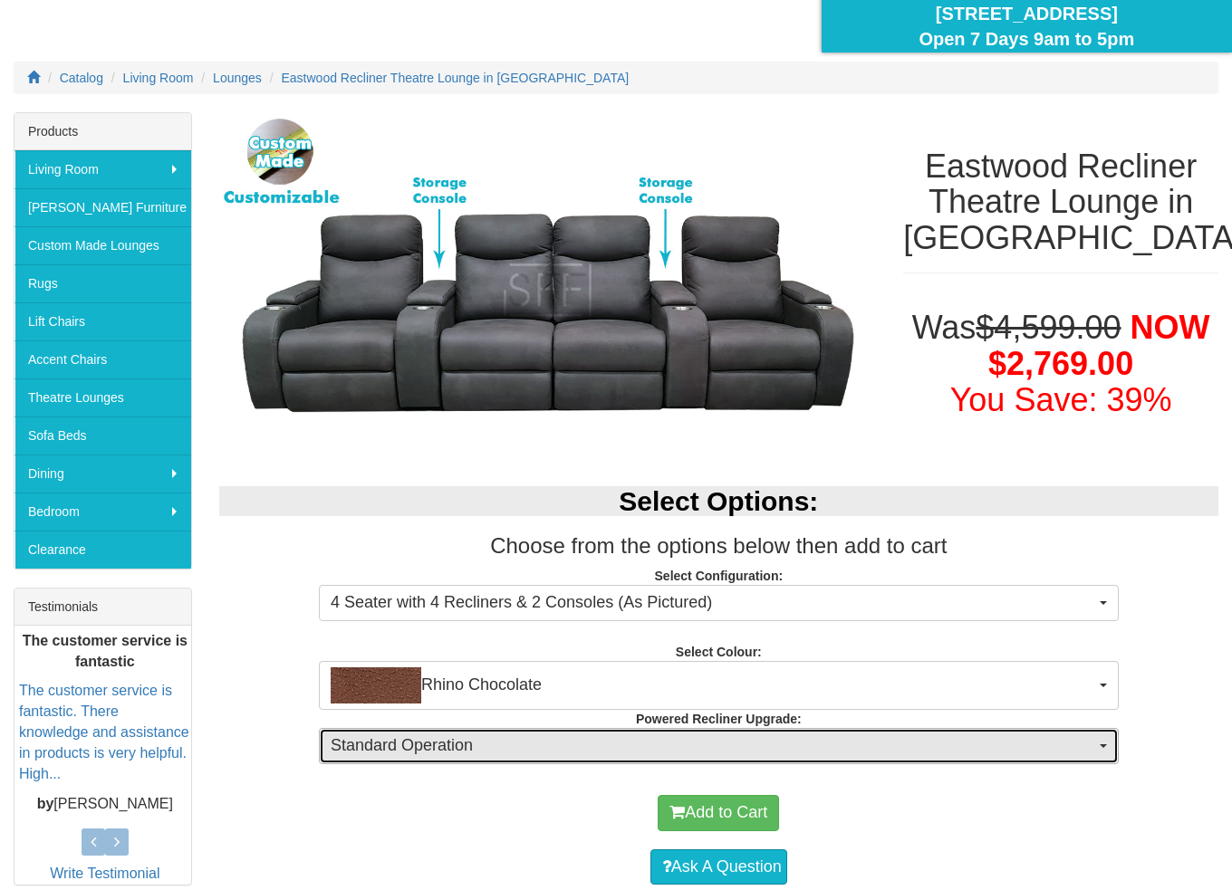
click at [435, 749] on span "Standard Operation" at bounding box center [713, 746] width 764 height 24
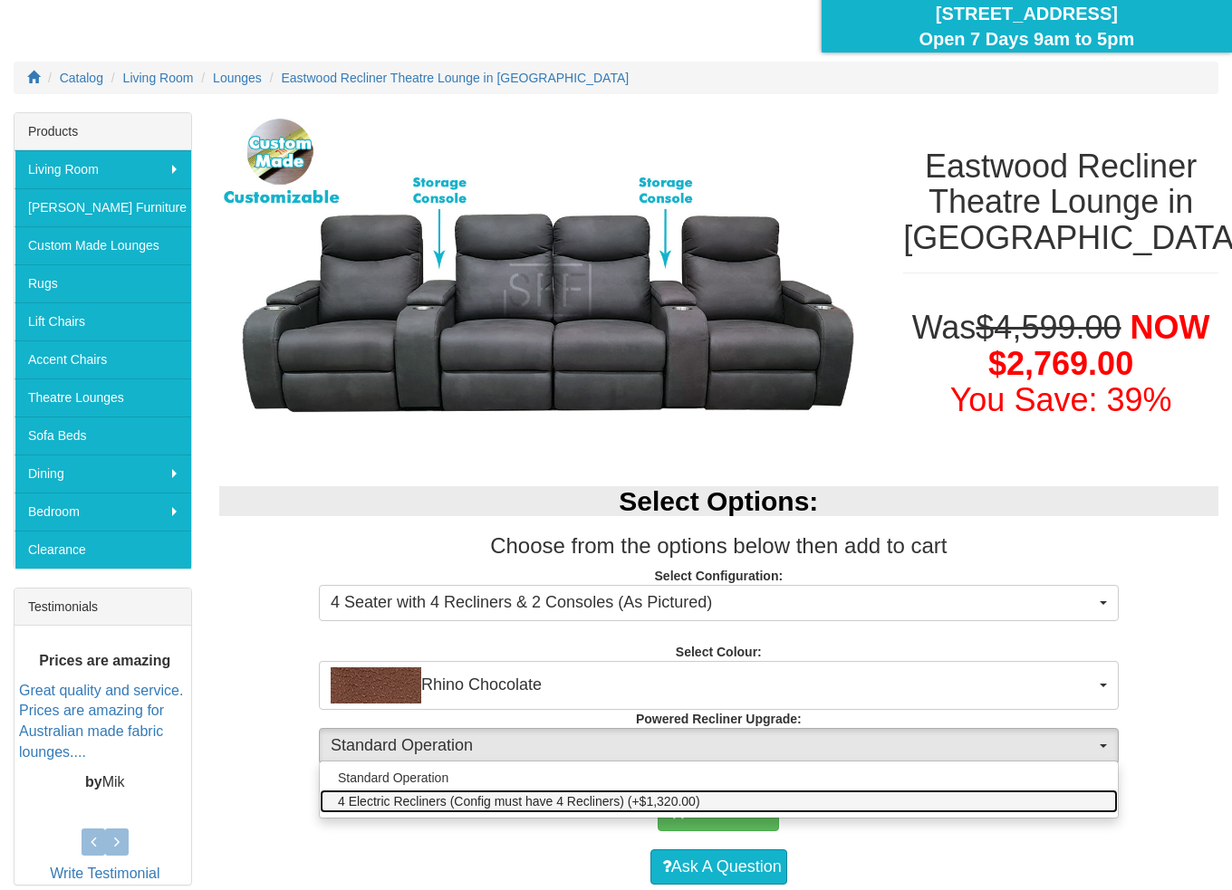
click at [440, 796] on span "4 Electric Recliners (Config must have 4 Recliners) (+$1,320.00)" at bounding box center [519, 801] width 362 height 18
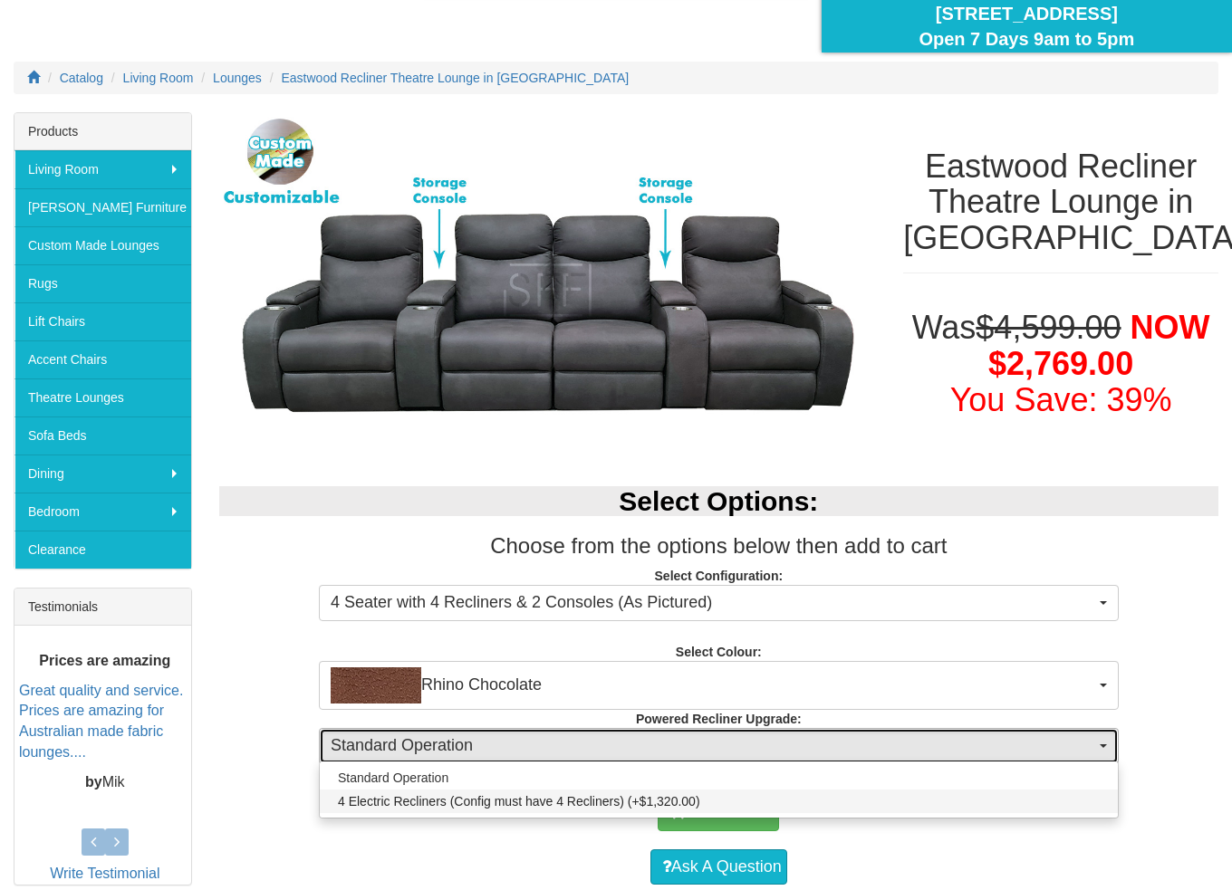
select select "1254"
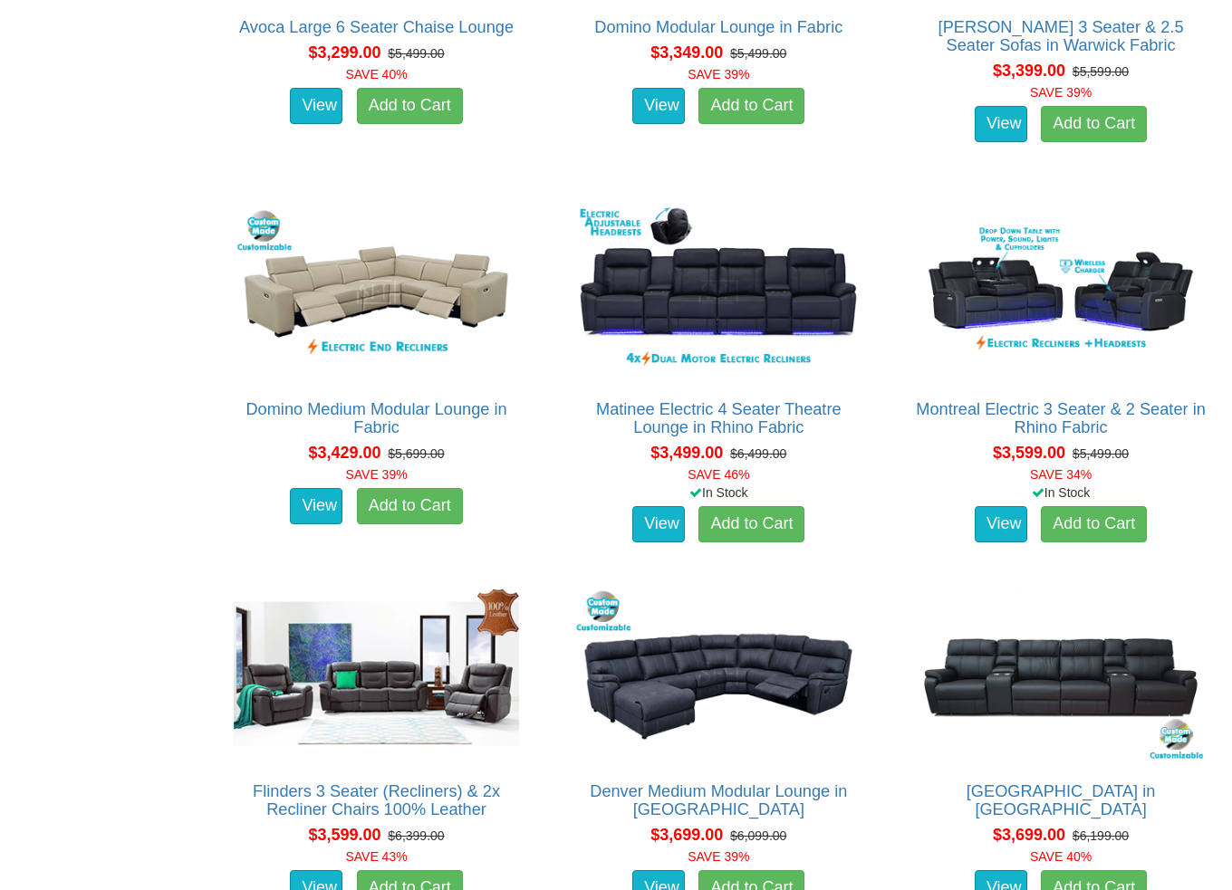
scroll to position [8513, 0]
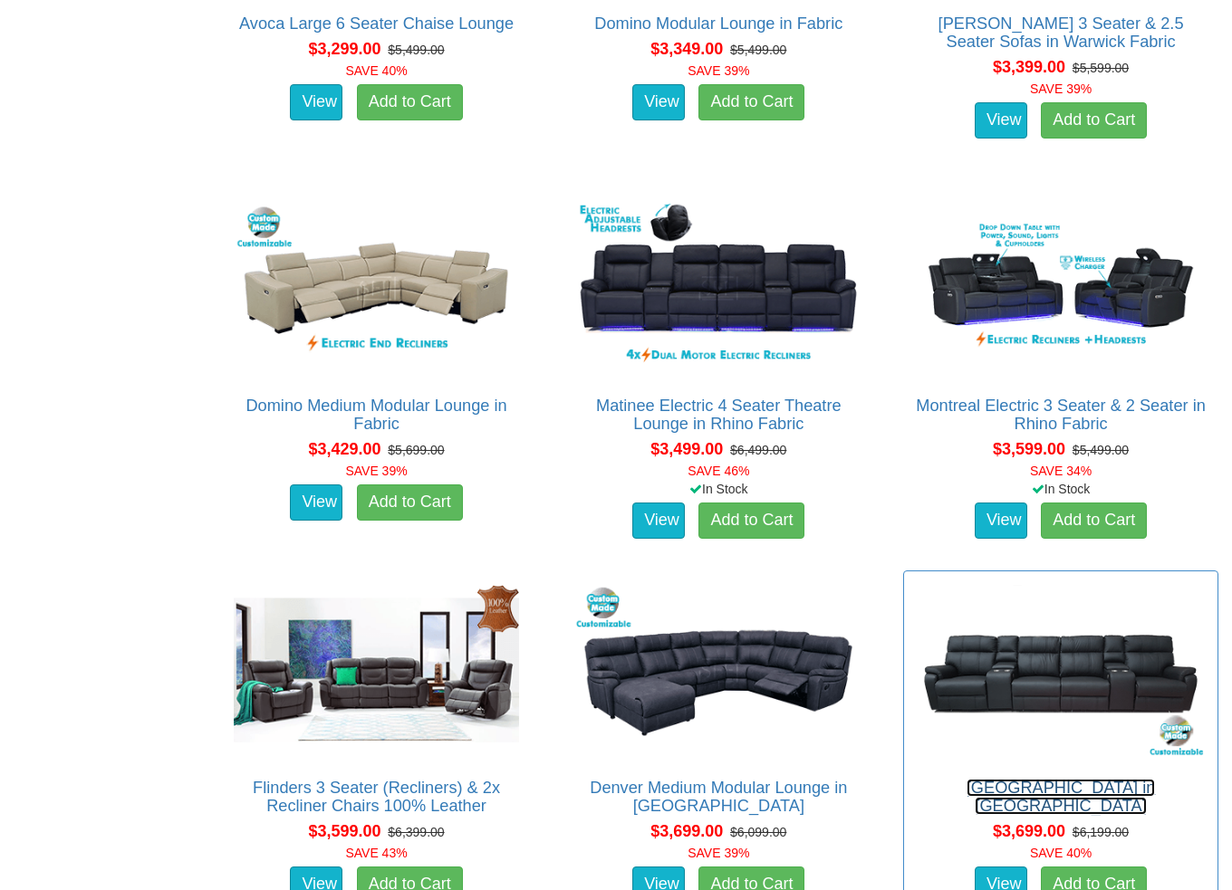
click at [1060, 782] on link "[GEOGRAPHIC_DATA] in [GEOGRAPHIC_DATA]" at bounding box center [1060, 797] width 189 height 36
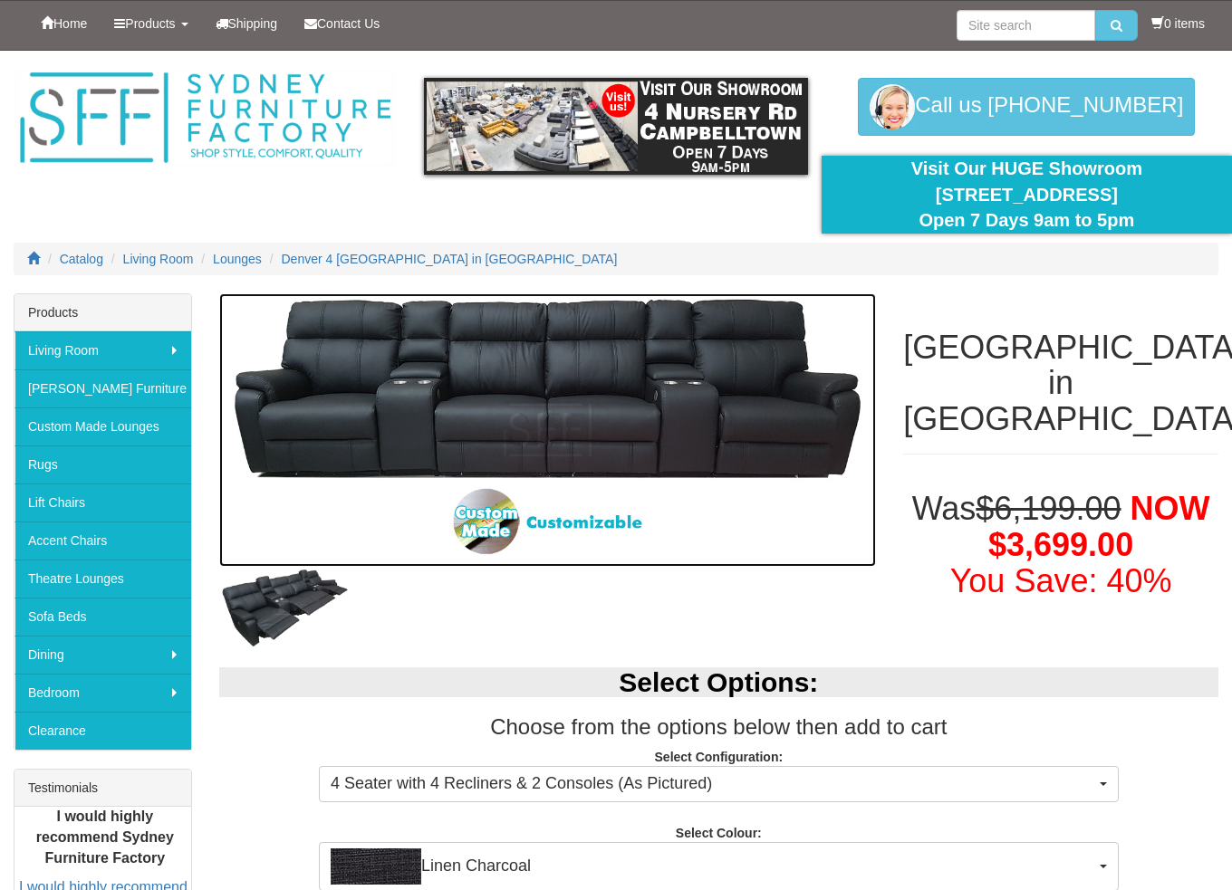
click at [415, 379] on img at bounding box center [547, 429] width 657 height 273
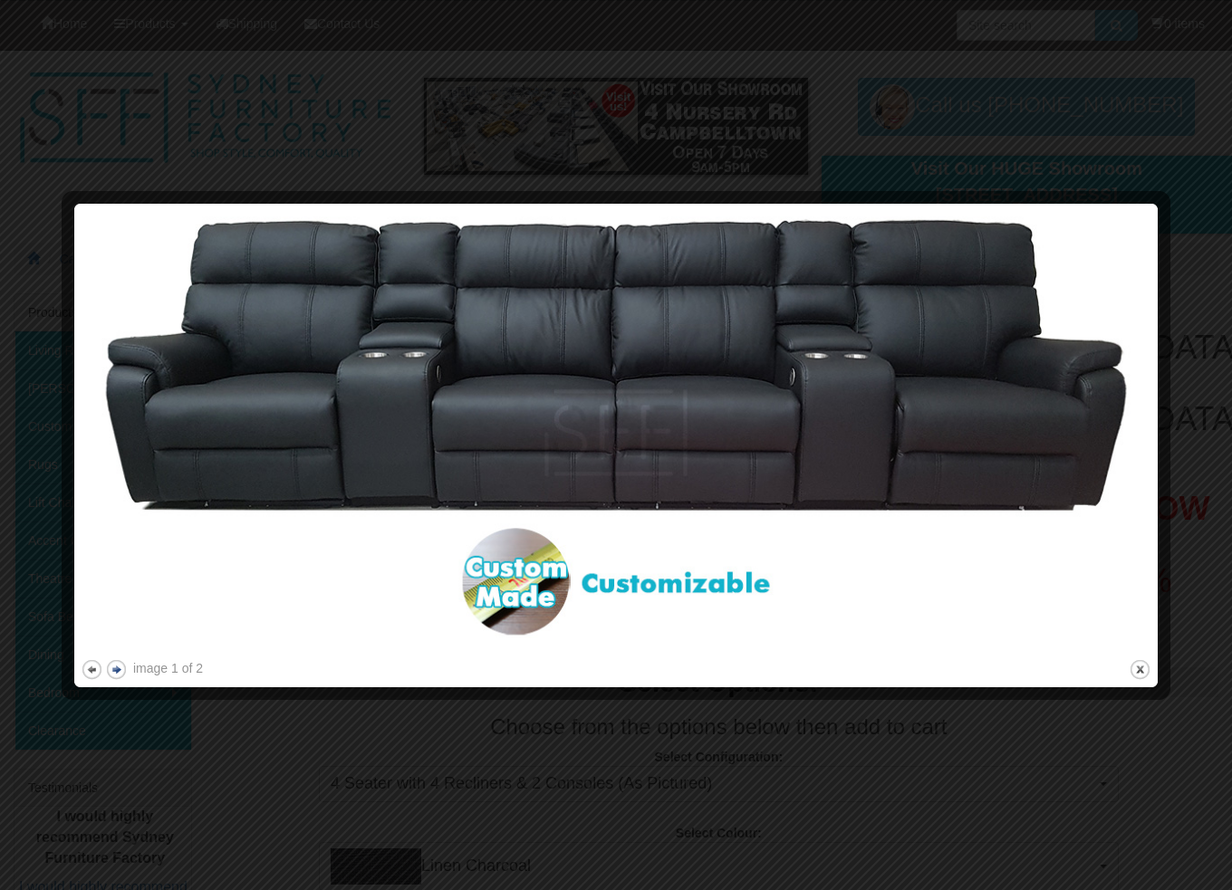
click at [112, 669] on button "next" at bounding box center [116, 669] width 23 height 23
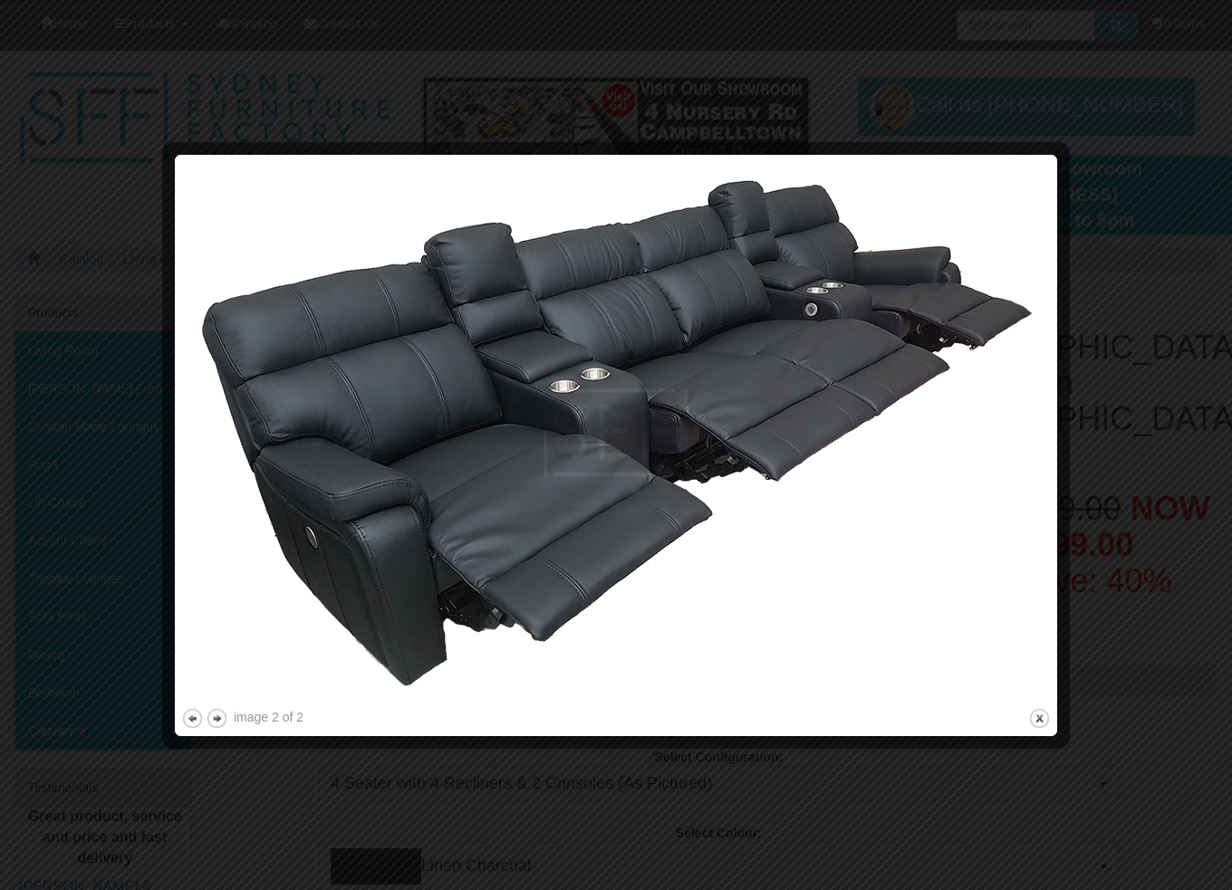
click at [1164, 110] on div at bounding box center [616, 445] width 1232 height 890
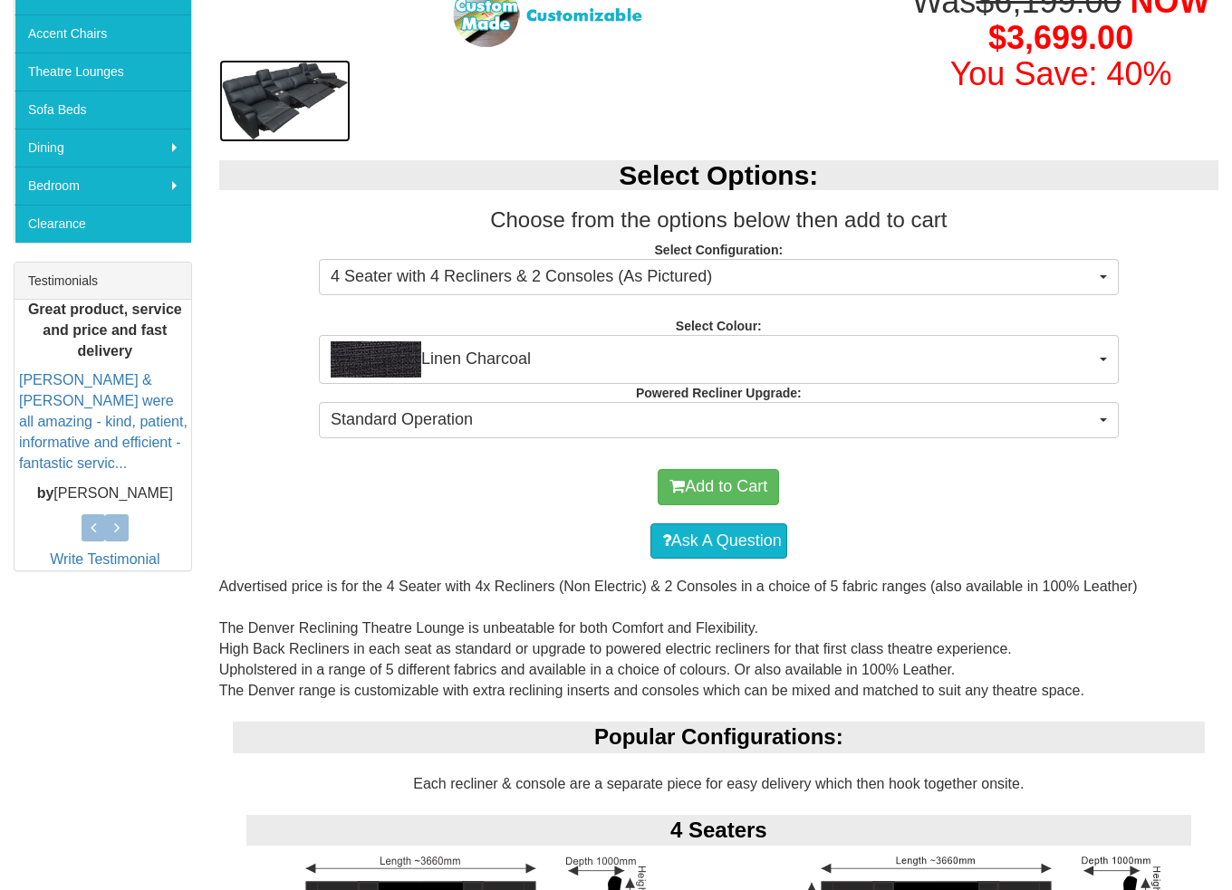
scroll to position [634, 0]
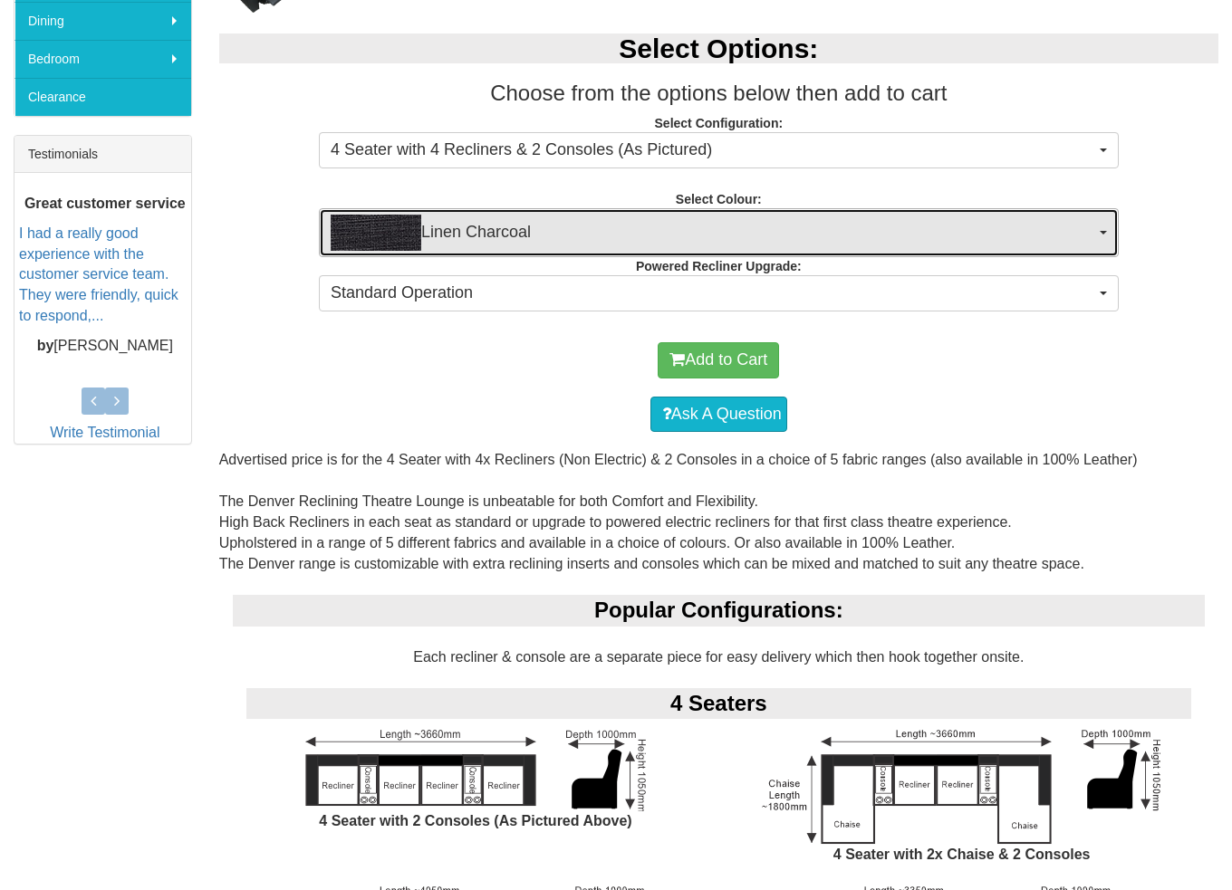
click at [566, 237] on span "Linen Charcoal" at bounding box center [713, 233] width 764 height 36
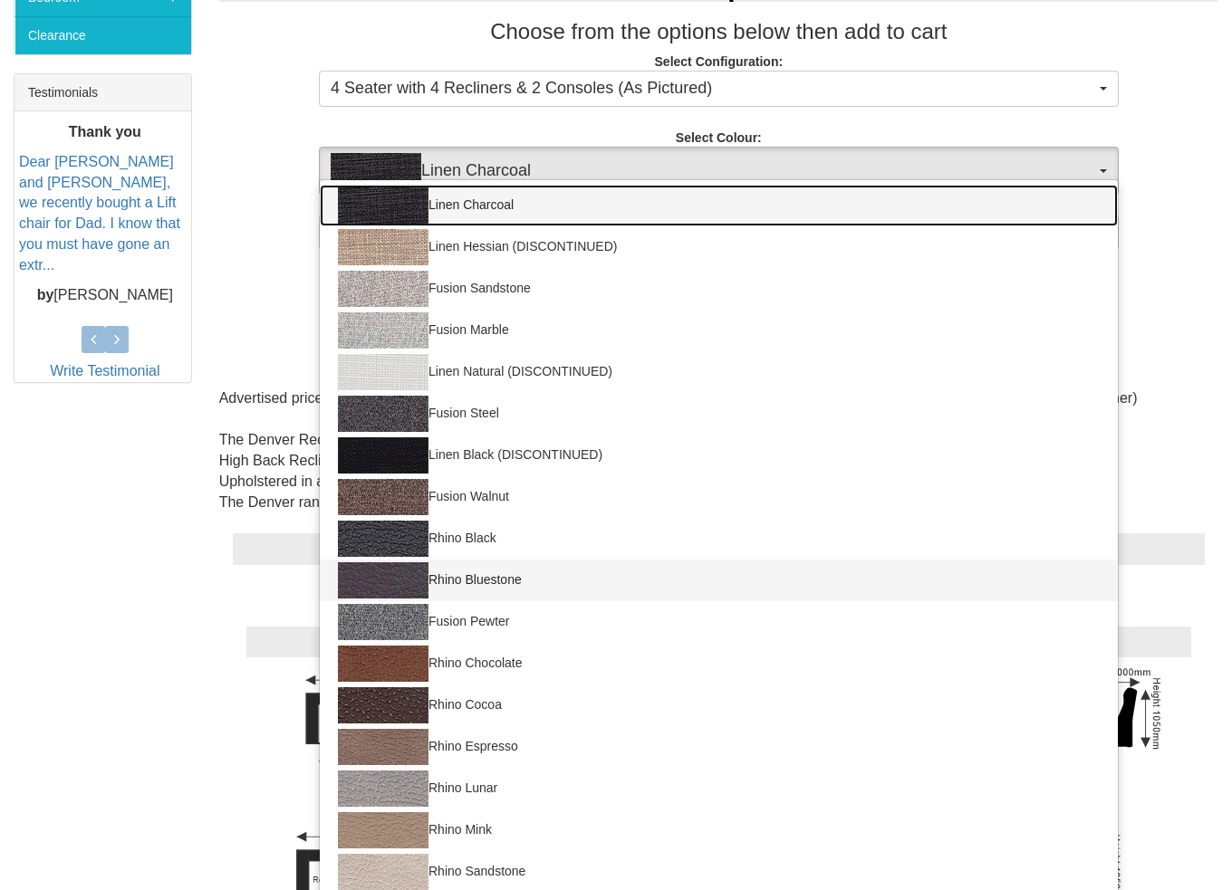
scroll to position [724, 0]
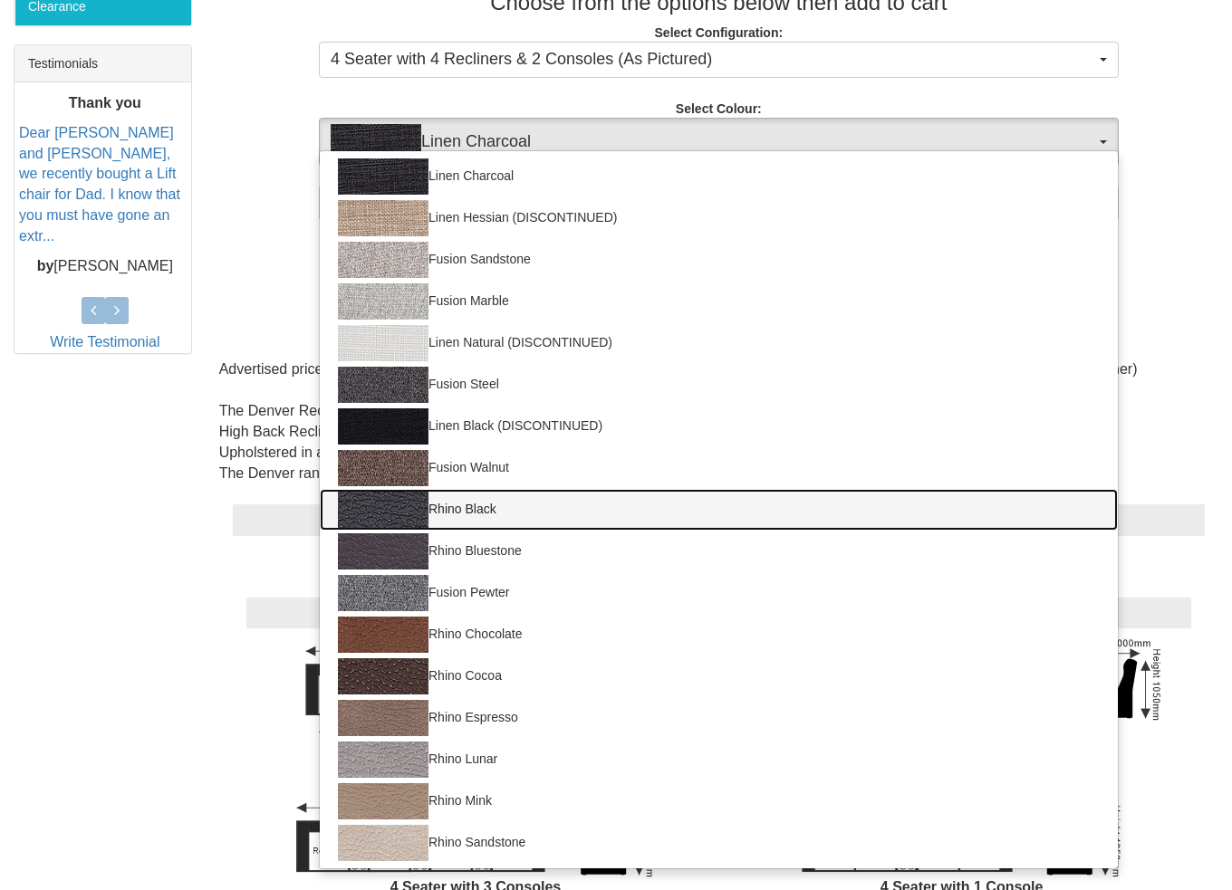
click at [537, 507] on link "Rhino Black" at bounding box center [719, 510] width 798 height 42
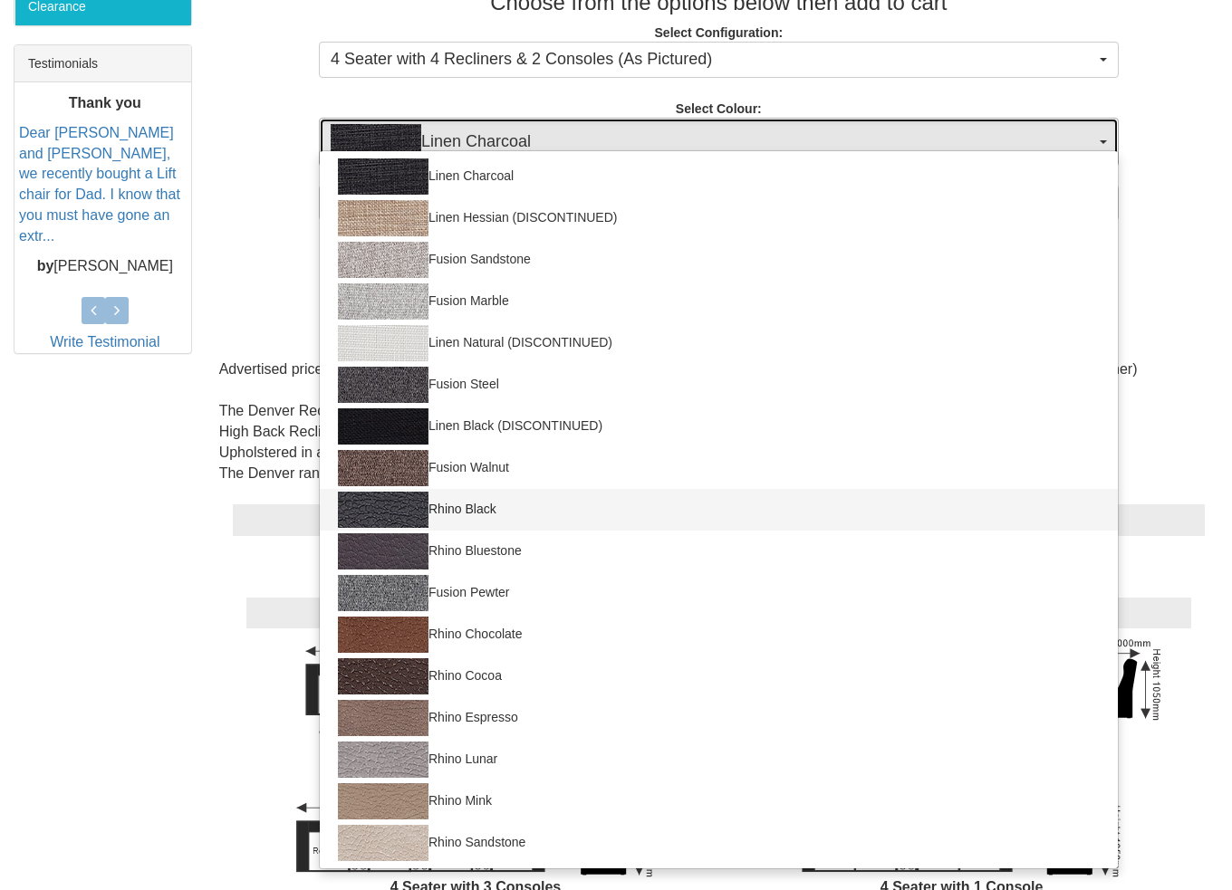
select select "1563"
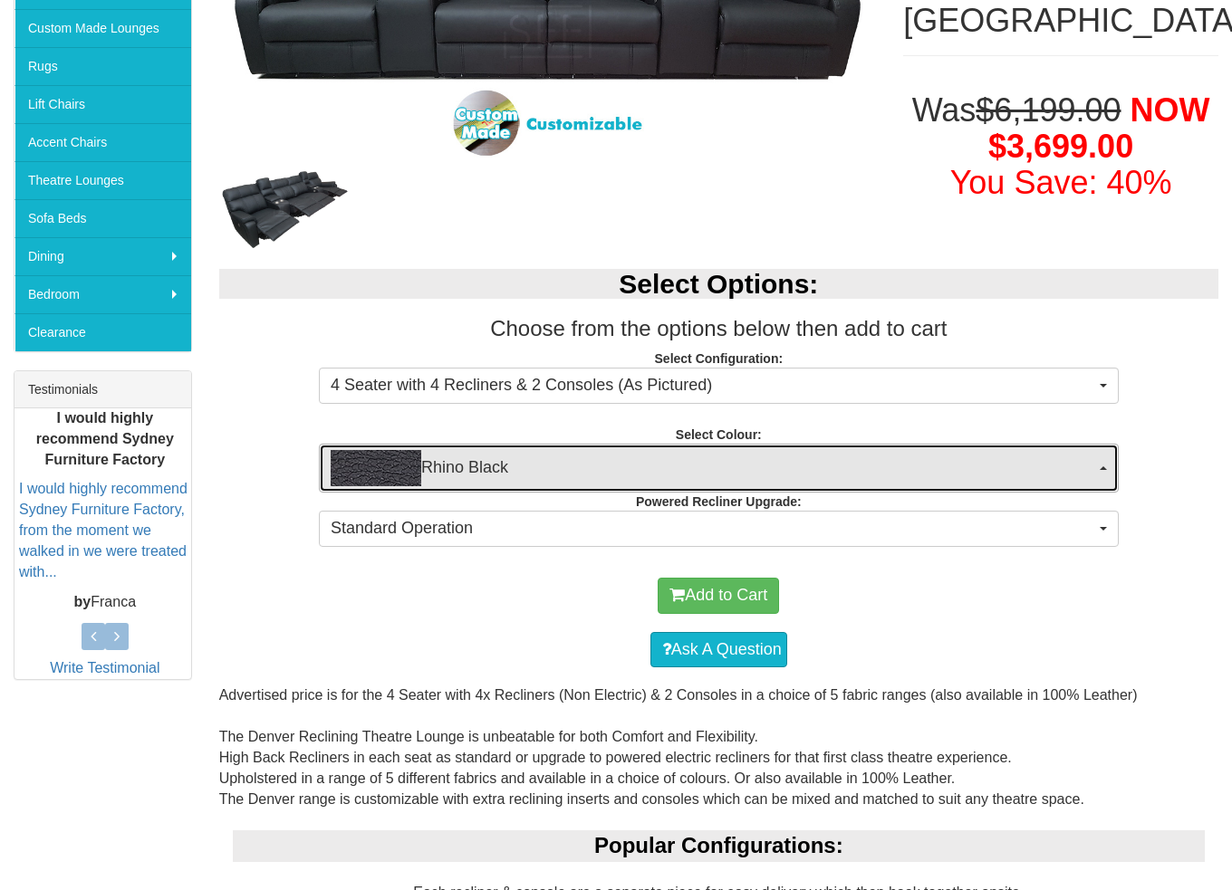
scroll to position [362, 0]
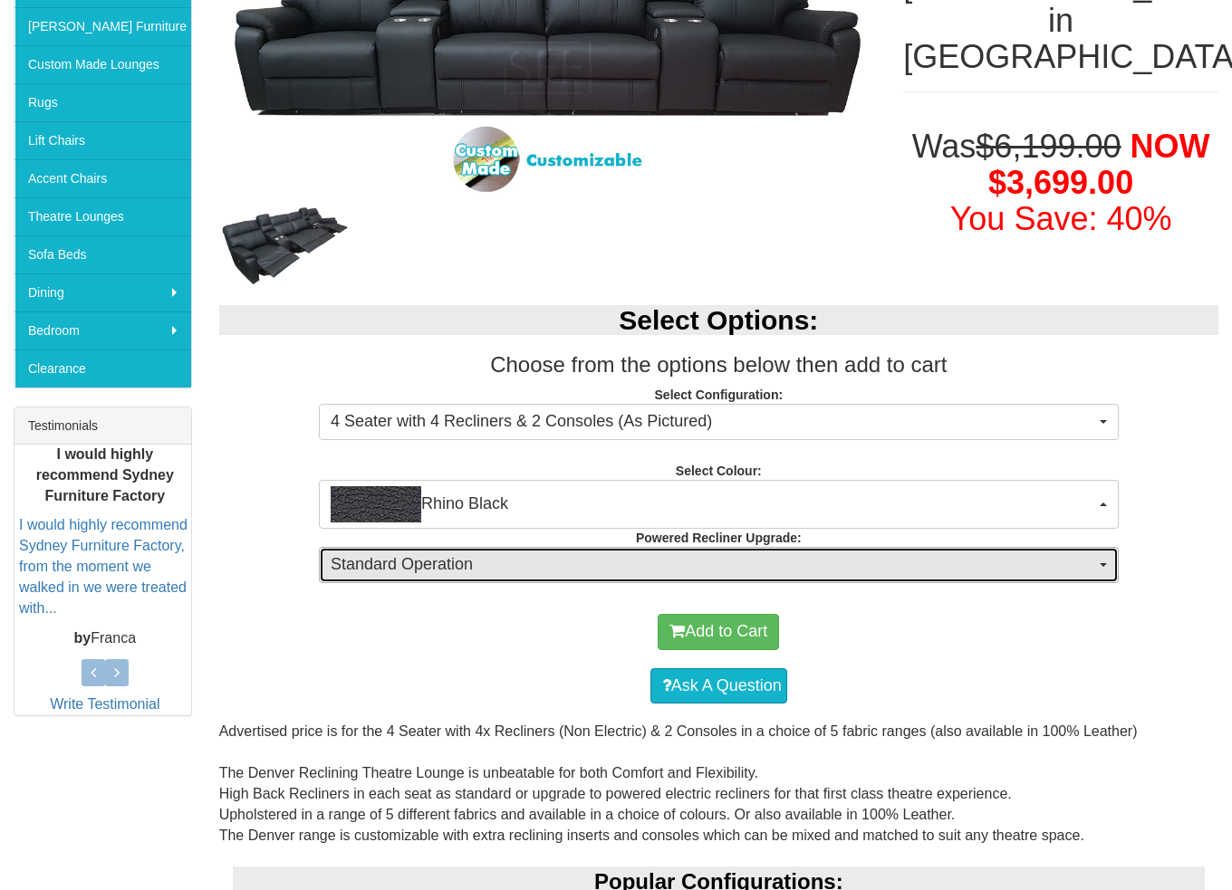
click at [523, 562] on span "Standard Operation" at bounding box center [713, 565] width 764 height 24
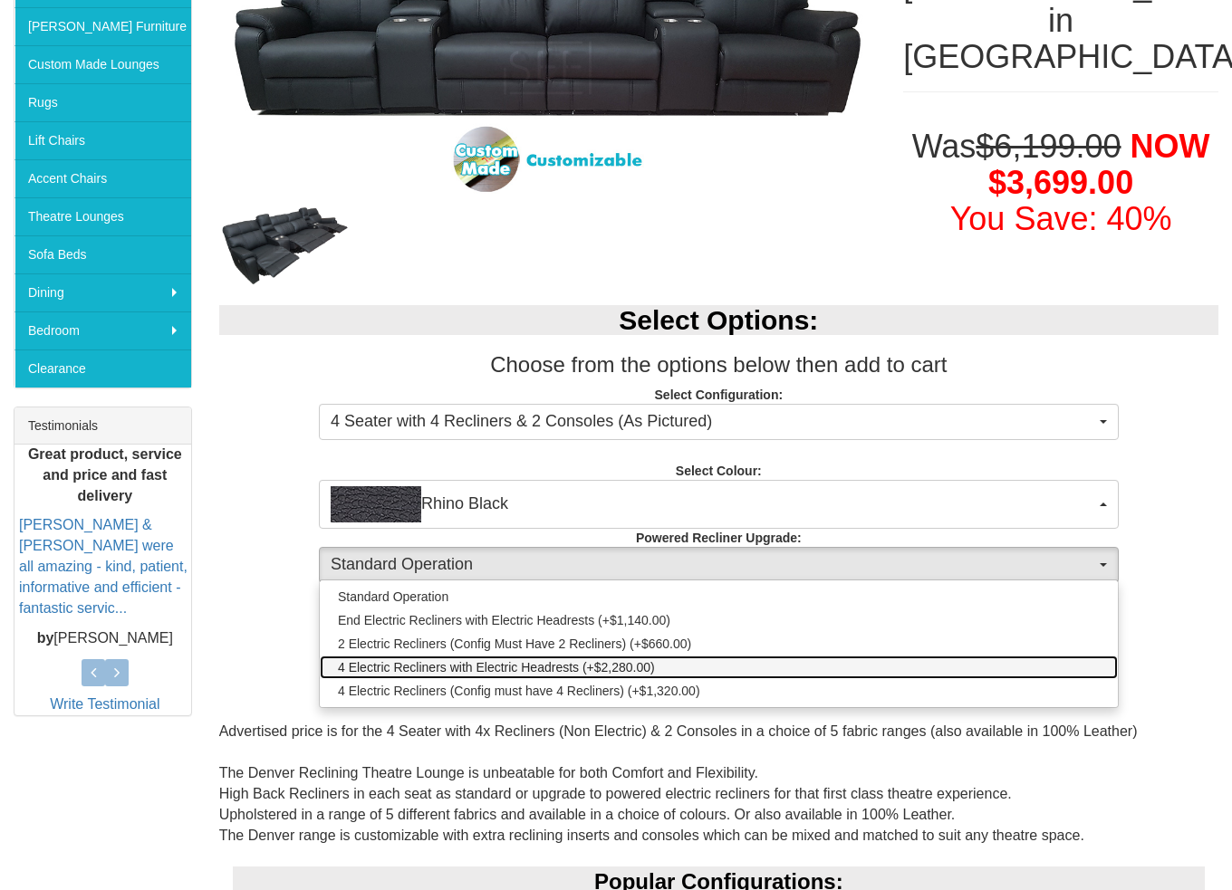
click at [524, 668] on span "4 Electric Recliners with Electric Headrests (+$2,280.00)" at bounding box center [496, 667] width 317 height 18
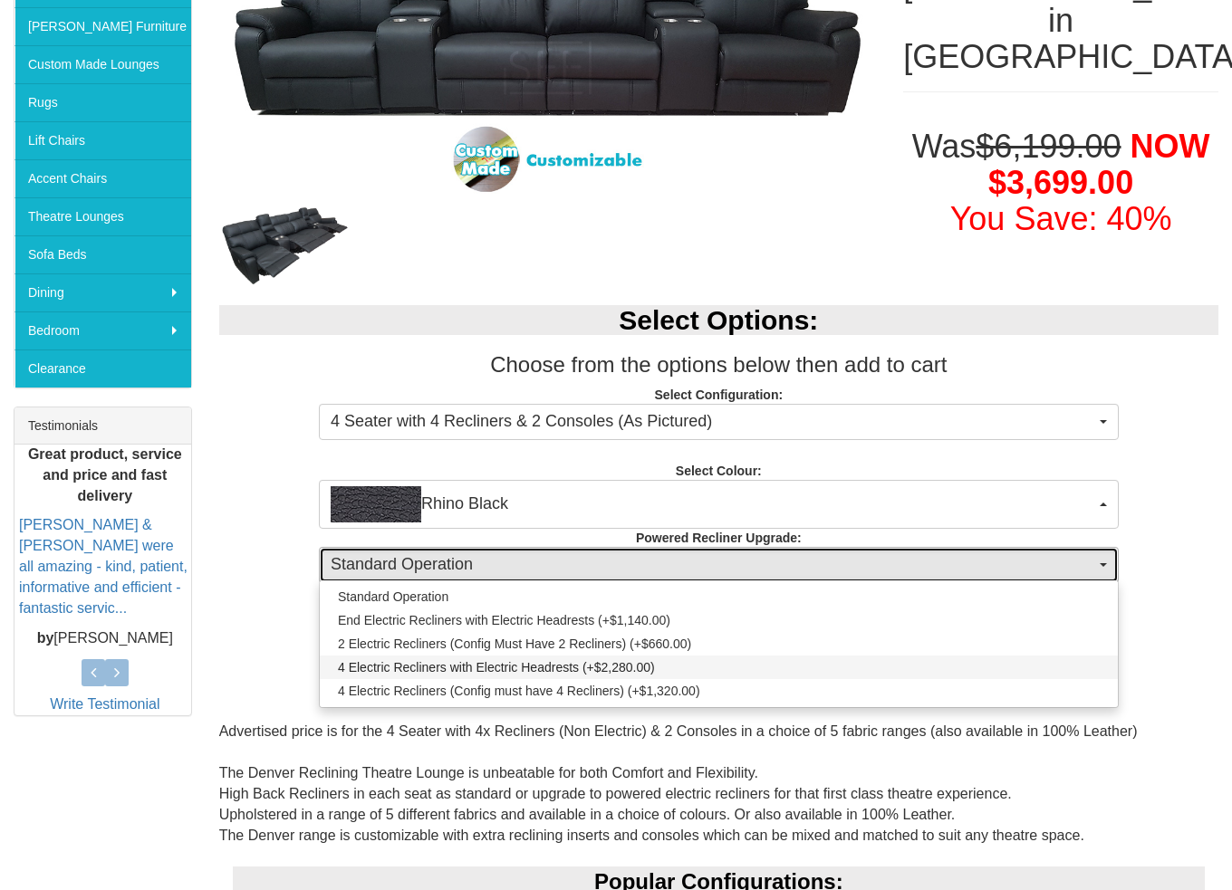
select select "1995"
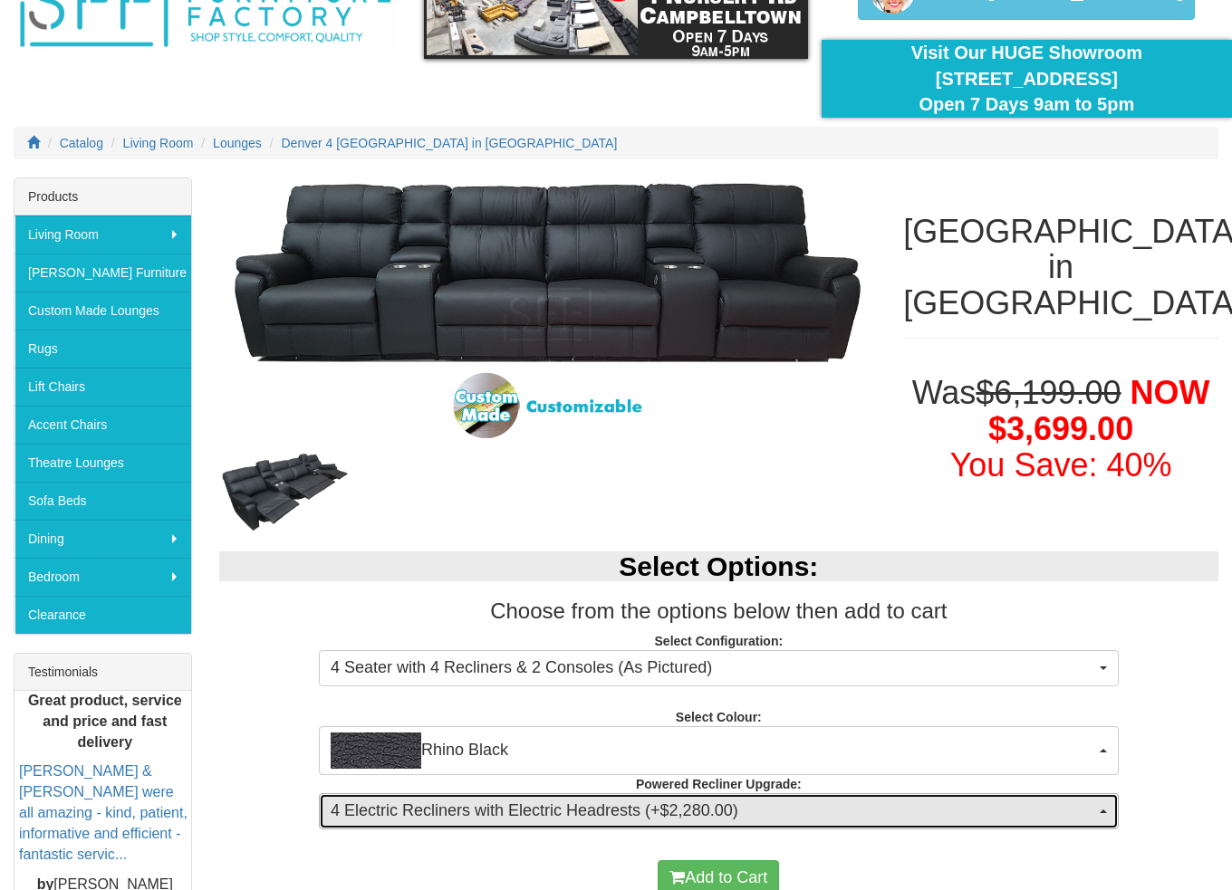
scroll to position [91, 0]
